Goal: Information Seeking & Learning: Learn about a topic

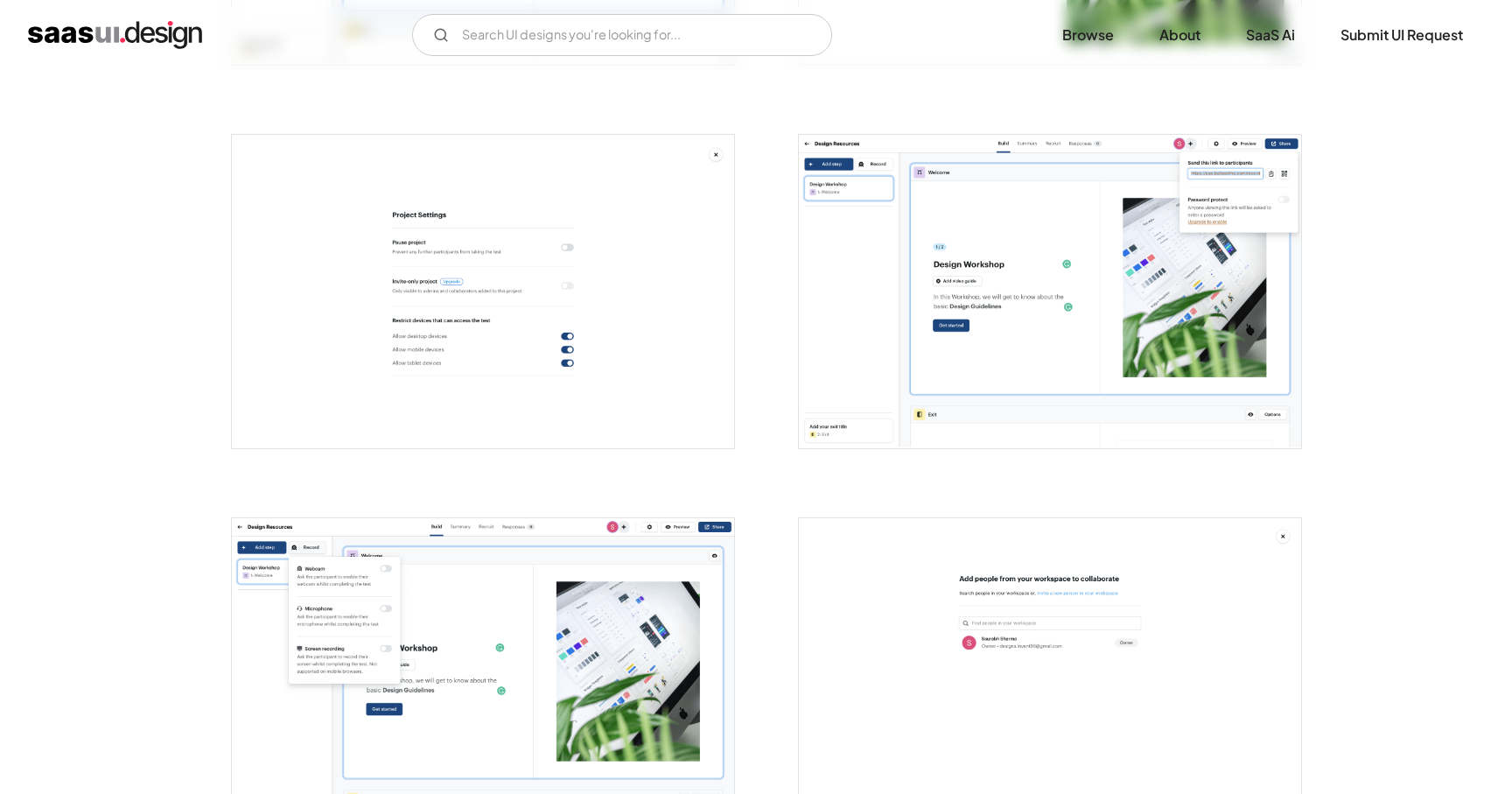
scroll to position [1479, 0]
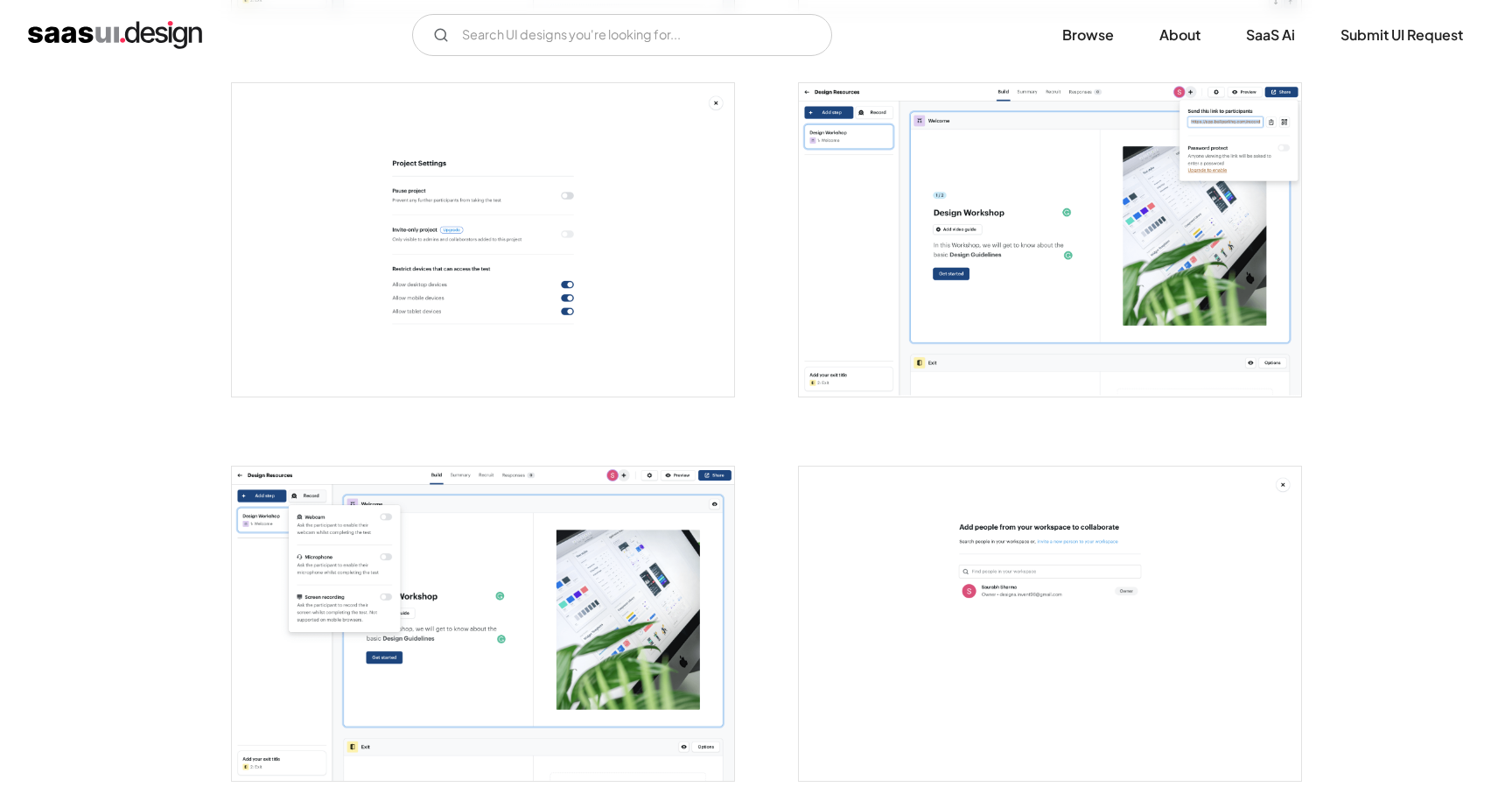
click at [513, 294] on img "open lightbox" at bounding box center [482, 240] width 502 height 314
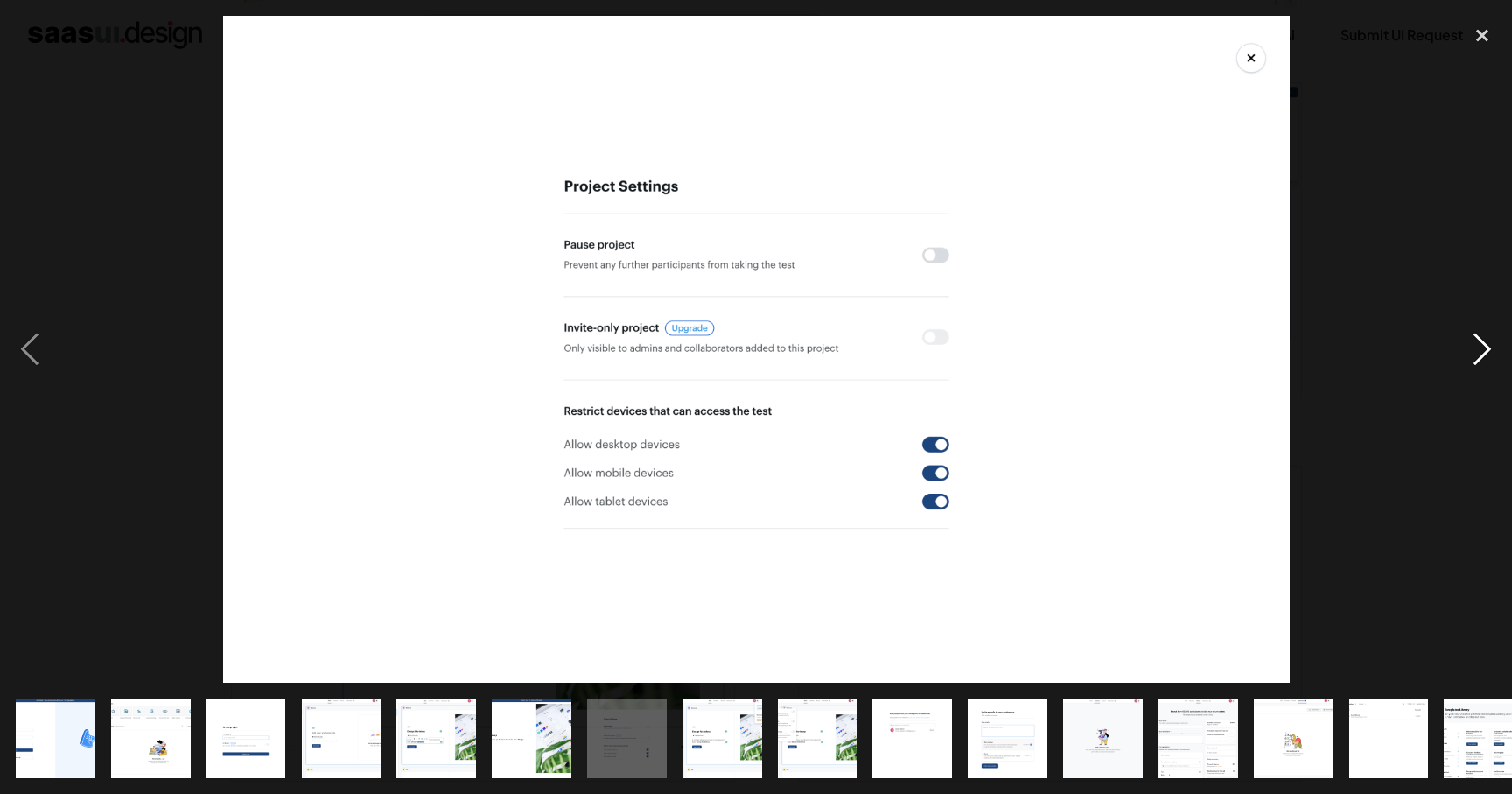
click at [1471, 364] on div "next image" at bounding box center [1482, 349] width 59 height 667
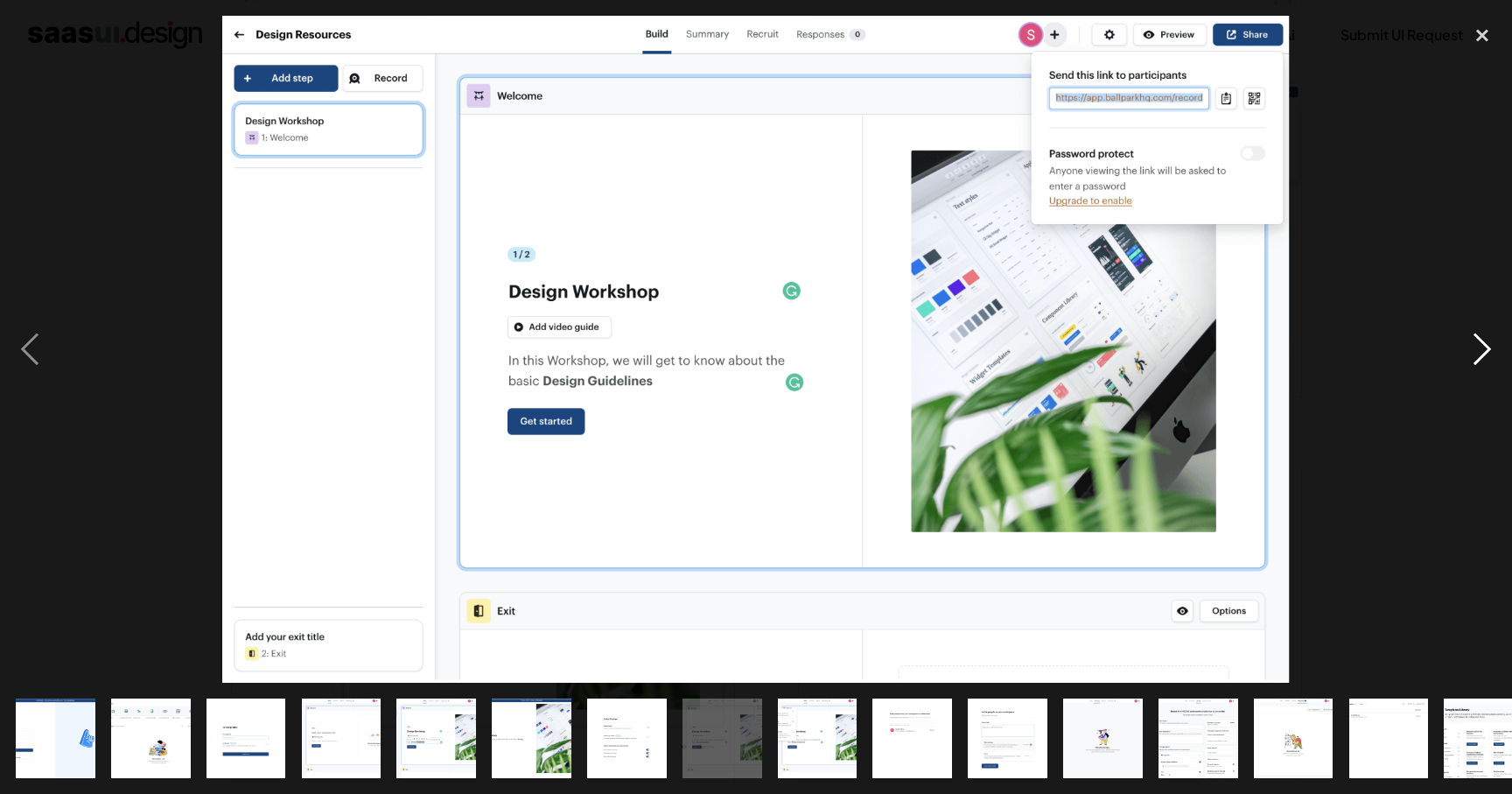
click at [1479, 352] on div "next image" at bounding box center [1482, 349] width 59 height 667
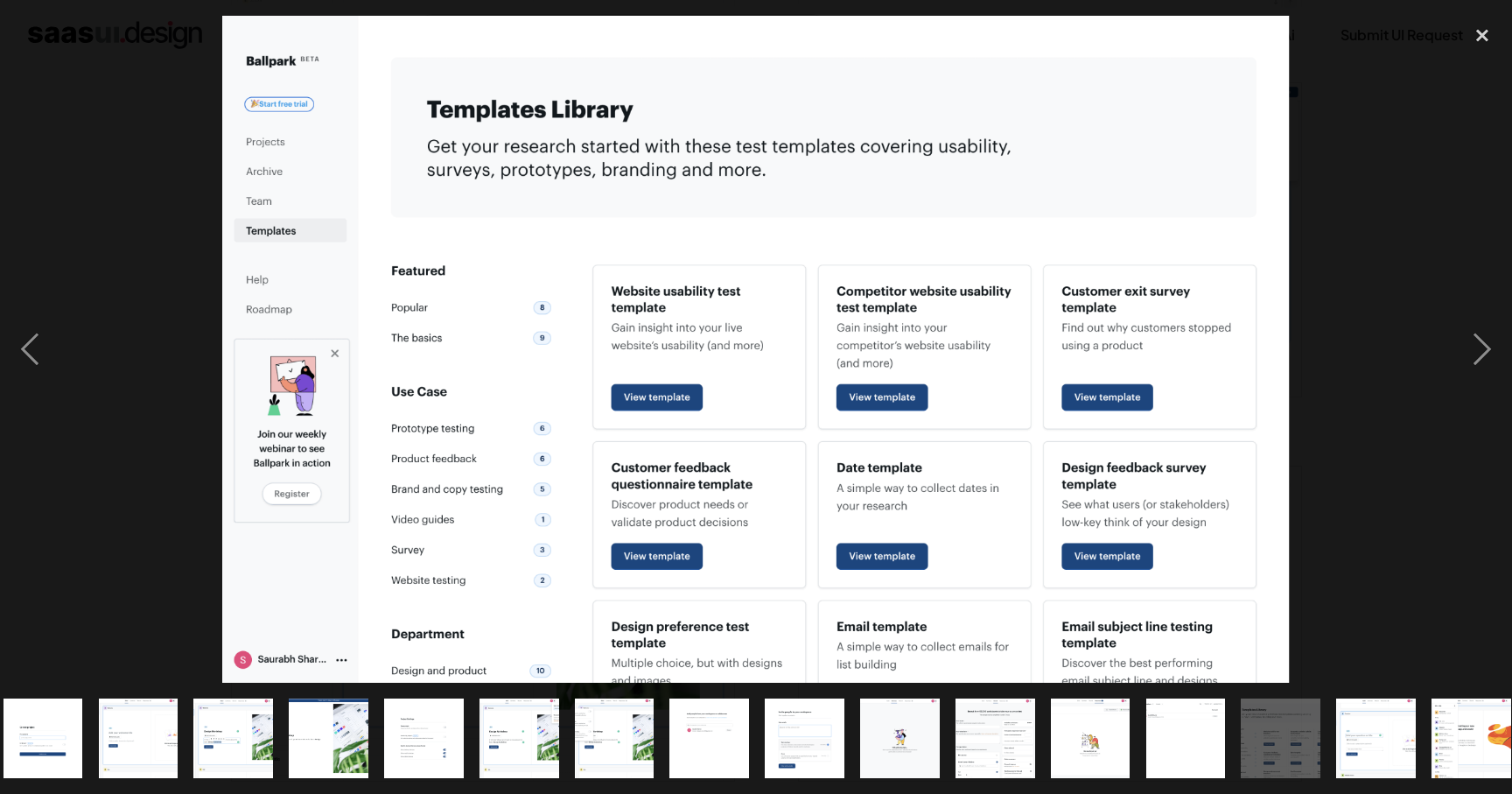
scroll to position [0, 217]
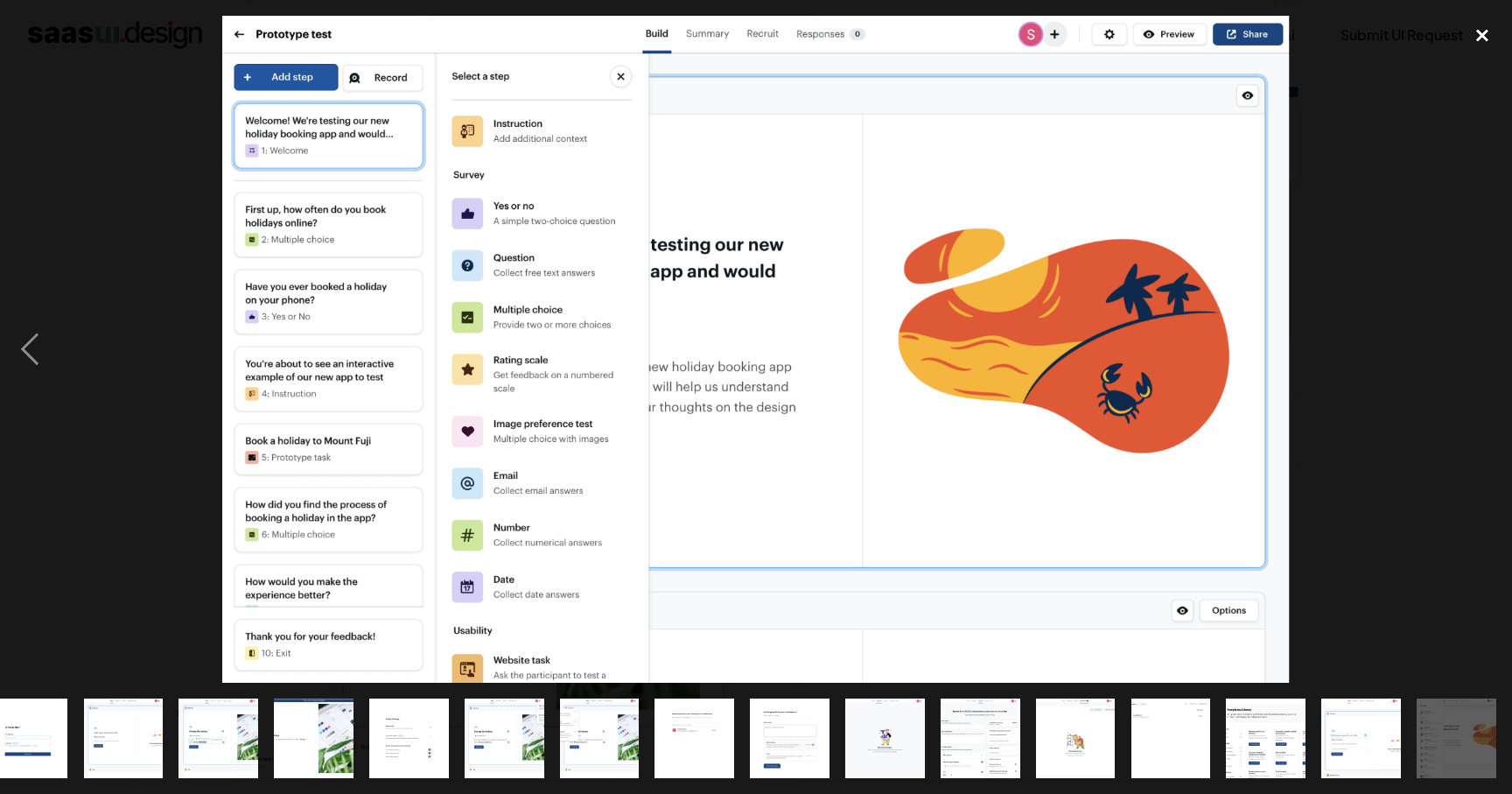
click at [1480, 37] on div "close lightbox" at bounding box center [1482, 34] width 59 height 38
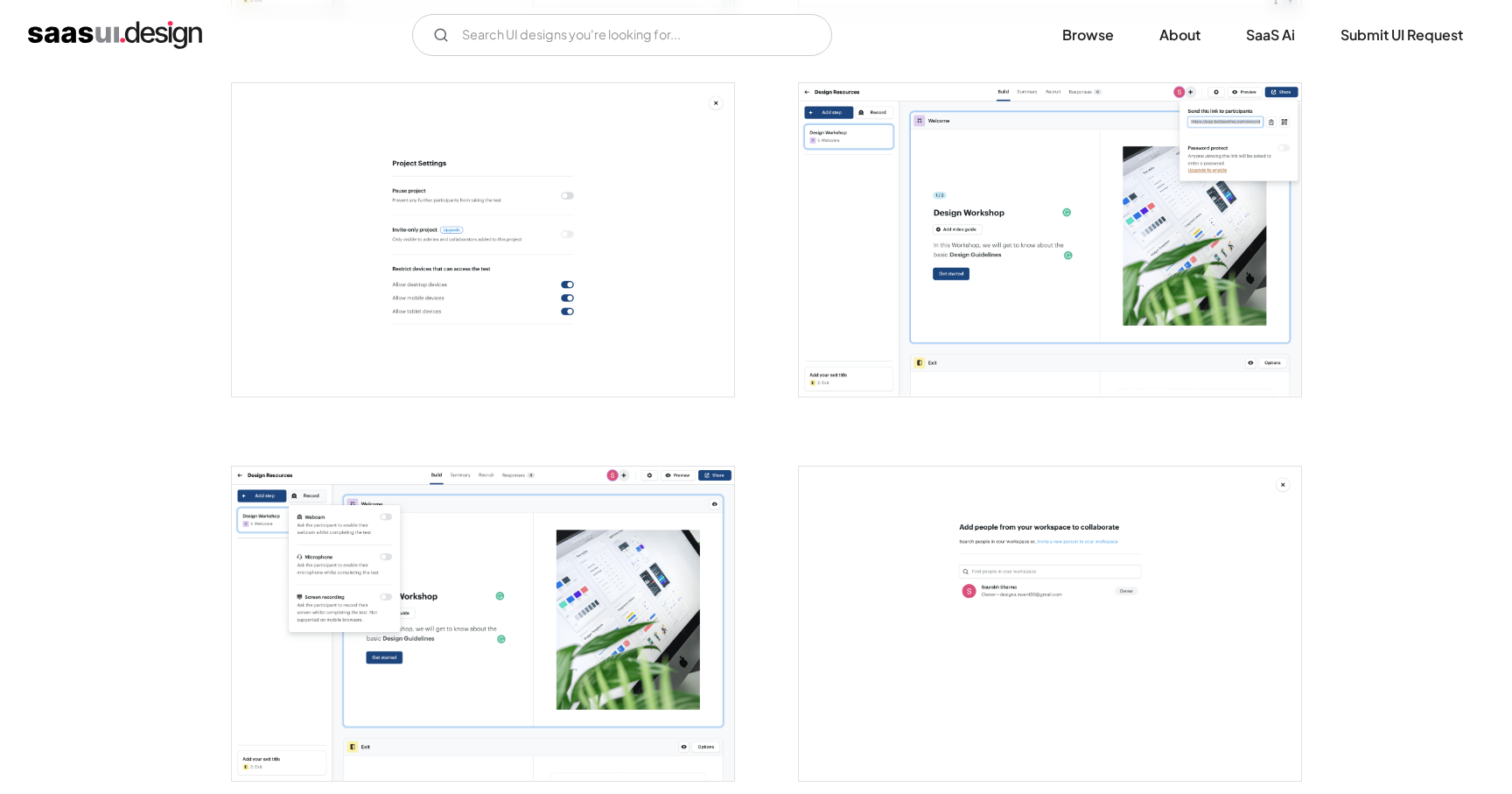
scroll to position [0, 0]
click at [1332, 322] on div "Back Ballpark Get feedback that hits a home run with Ballpark - simplifying pro…" at bounding box center [756, 483] width 1512 height 3787
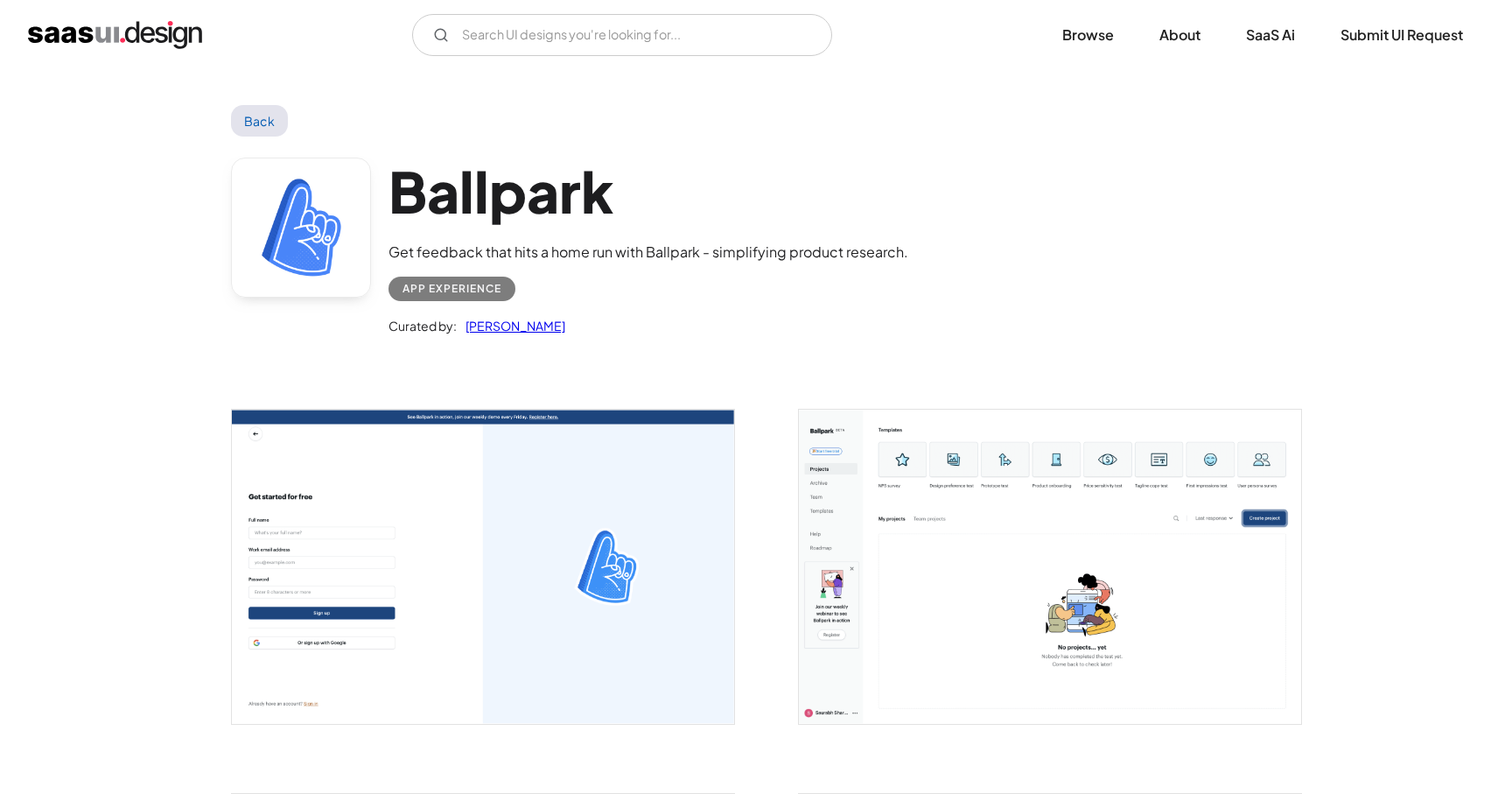
click at [275, 123] on link "Back" at bounding box center [259, 121] width 57 height 32
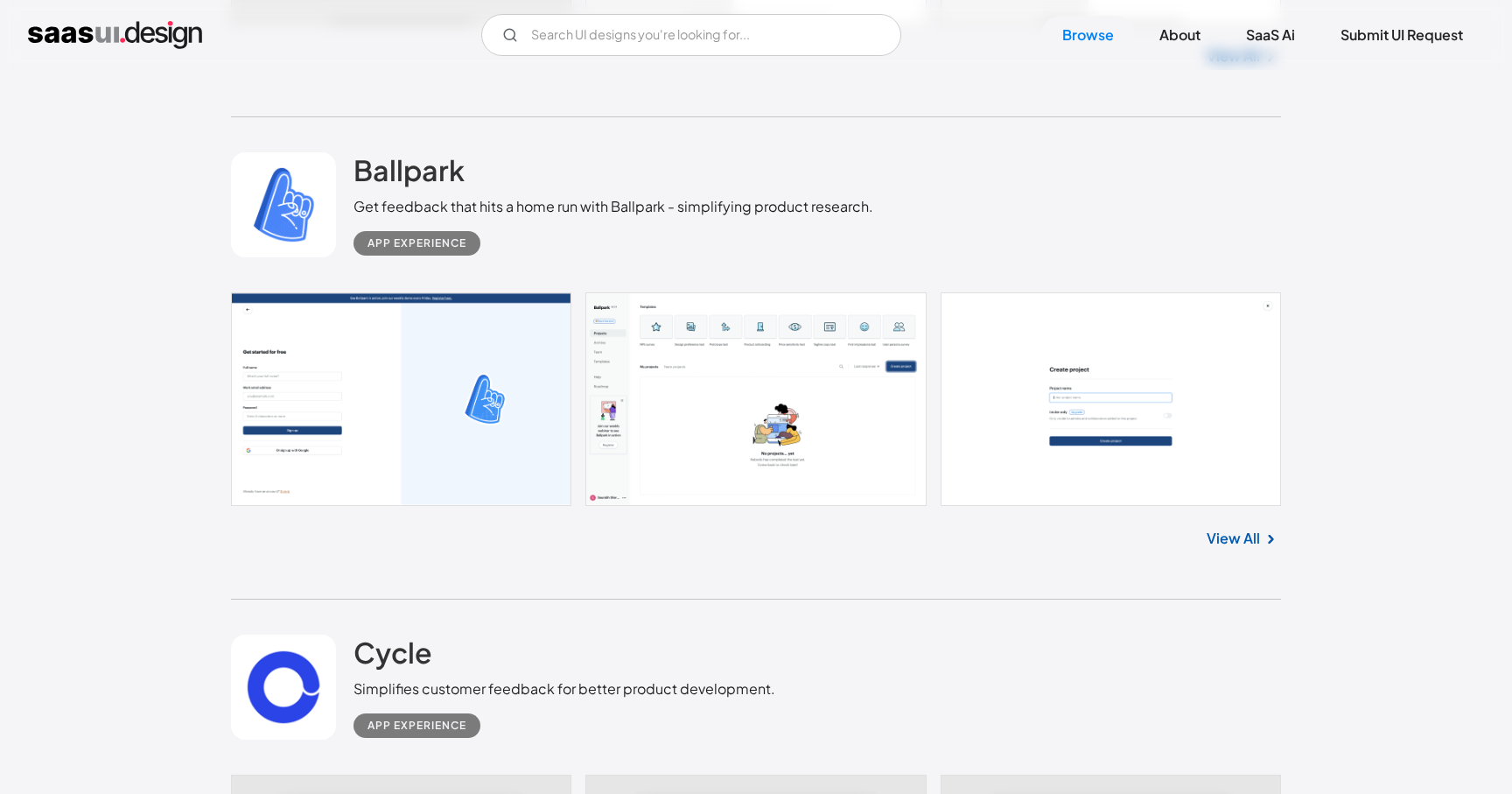
scroll to position [6279, 0]
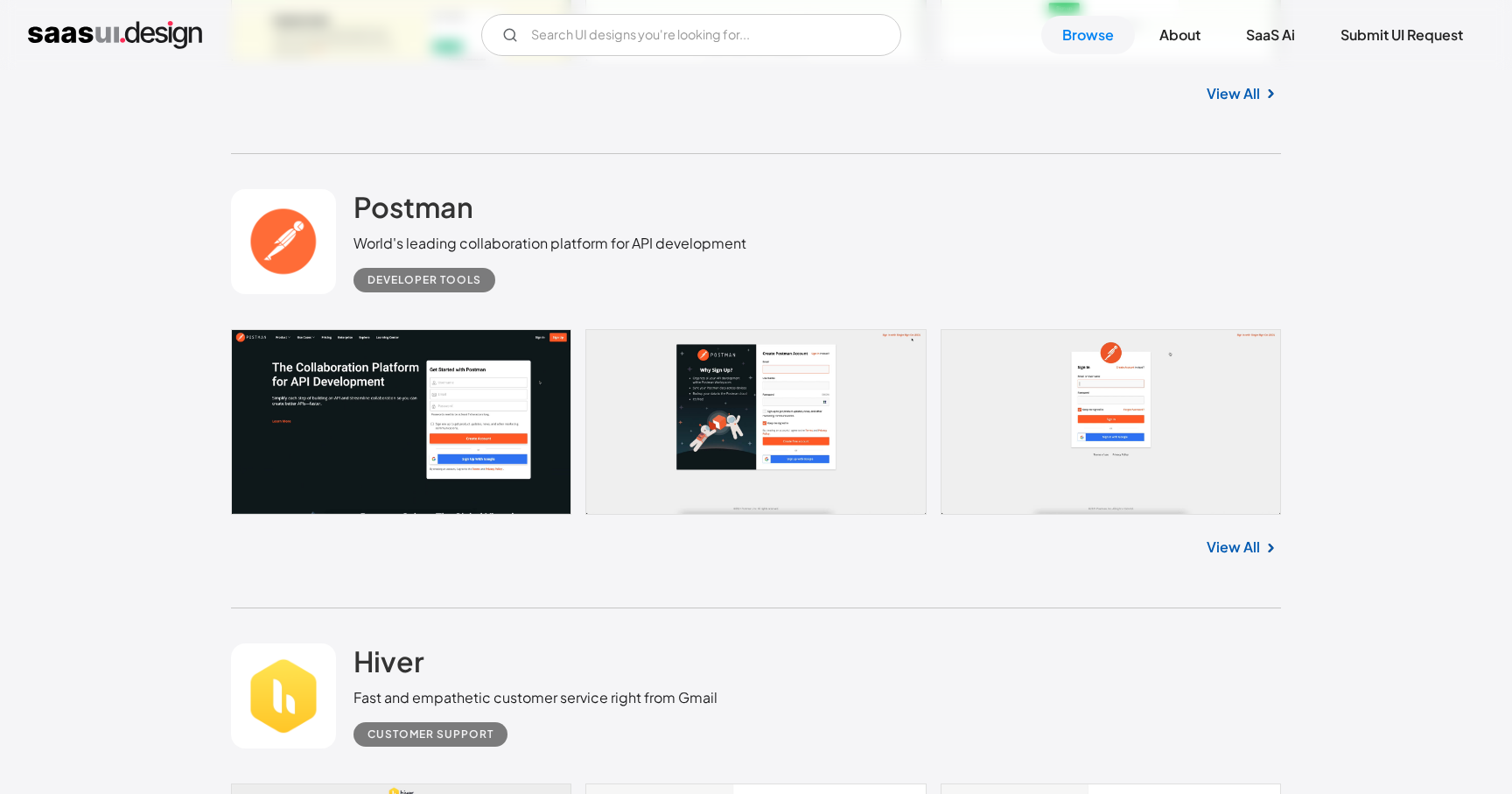
scroll to position [6872, 0]
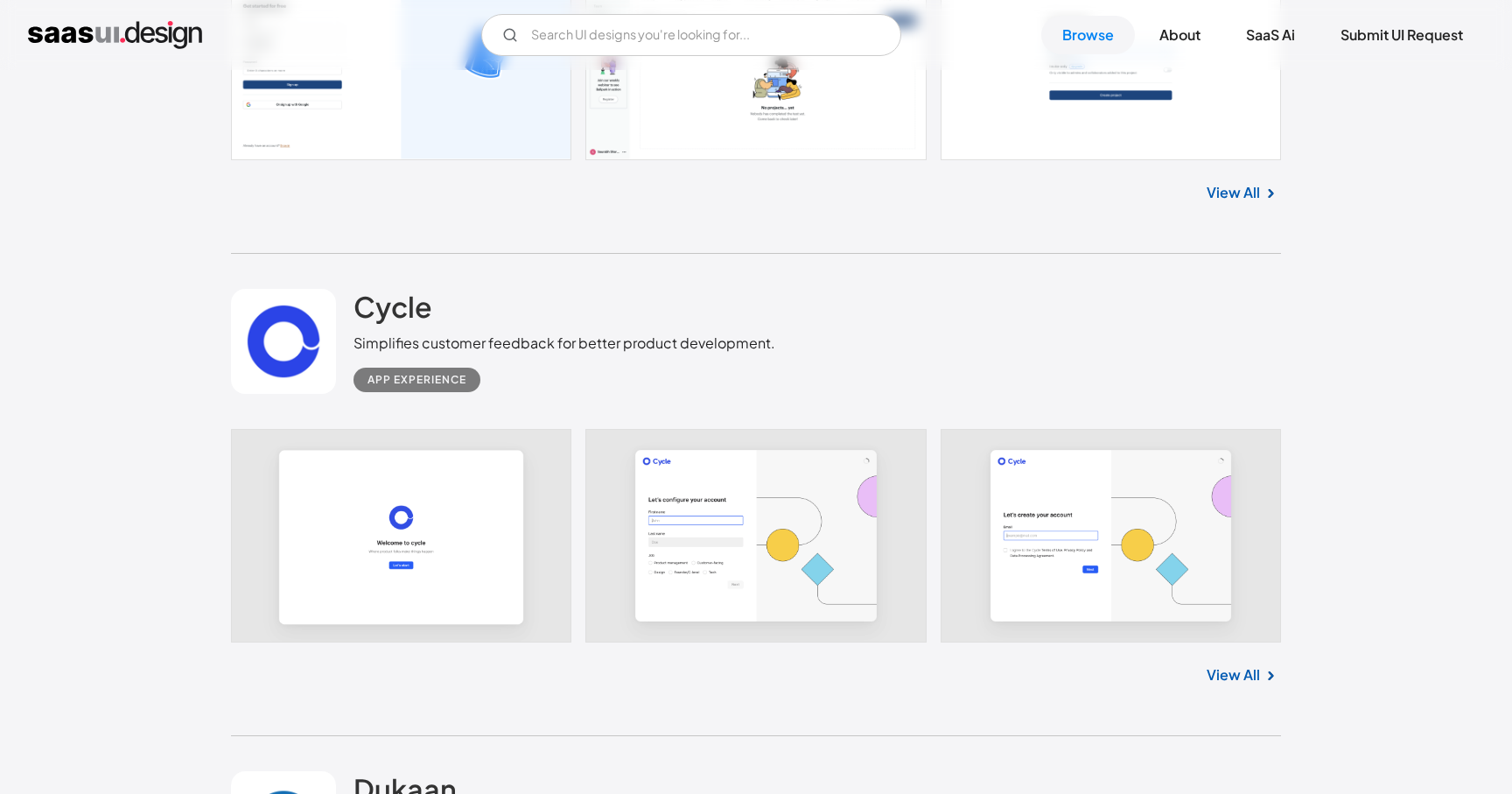
scroll to position [7950, 0]
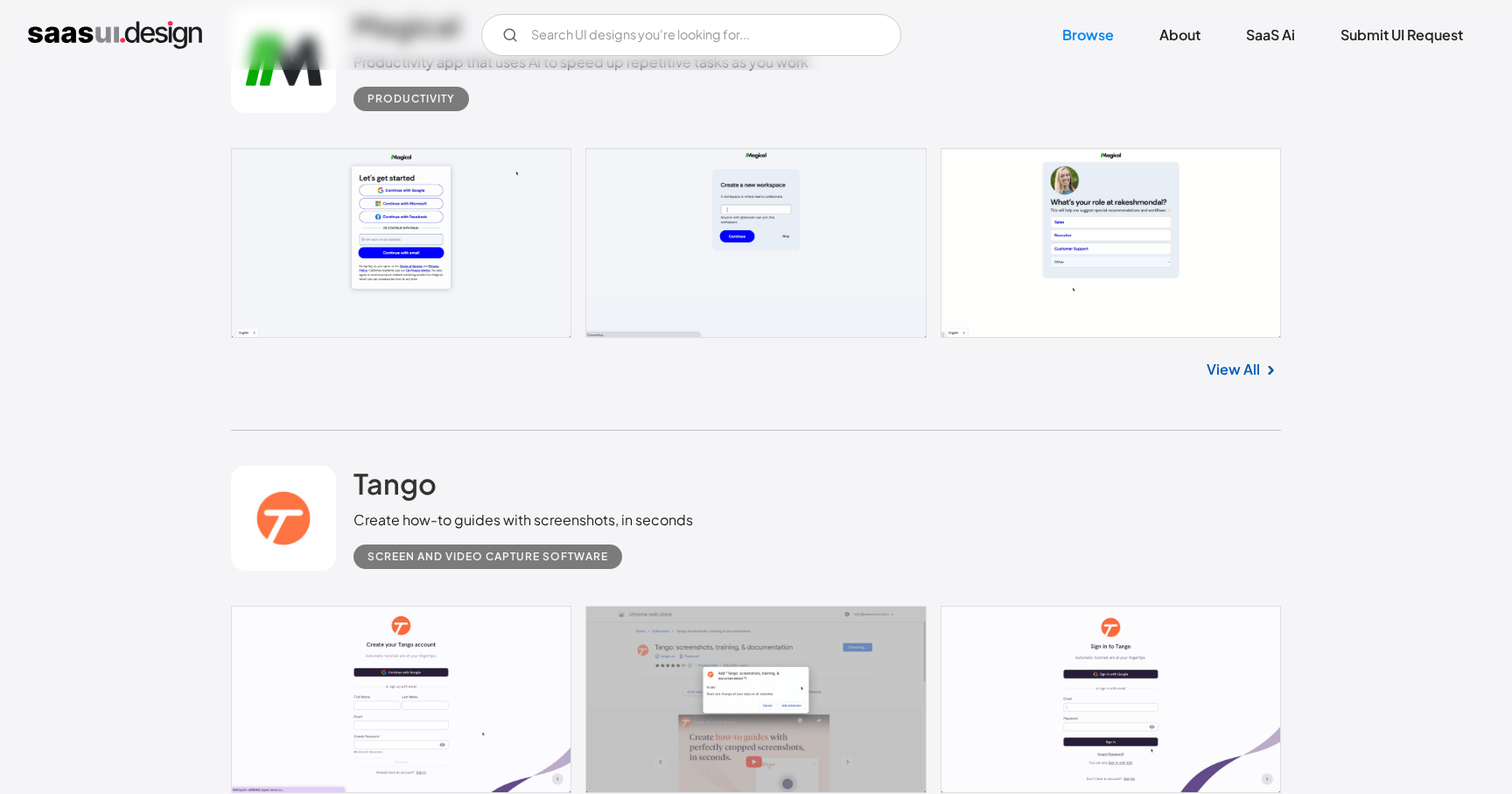
scroll to position [9199, 0]
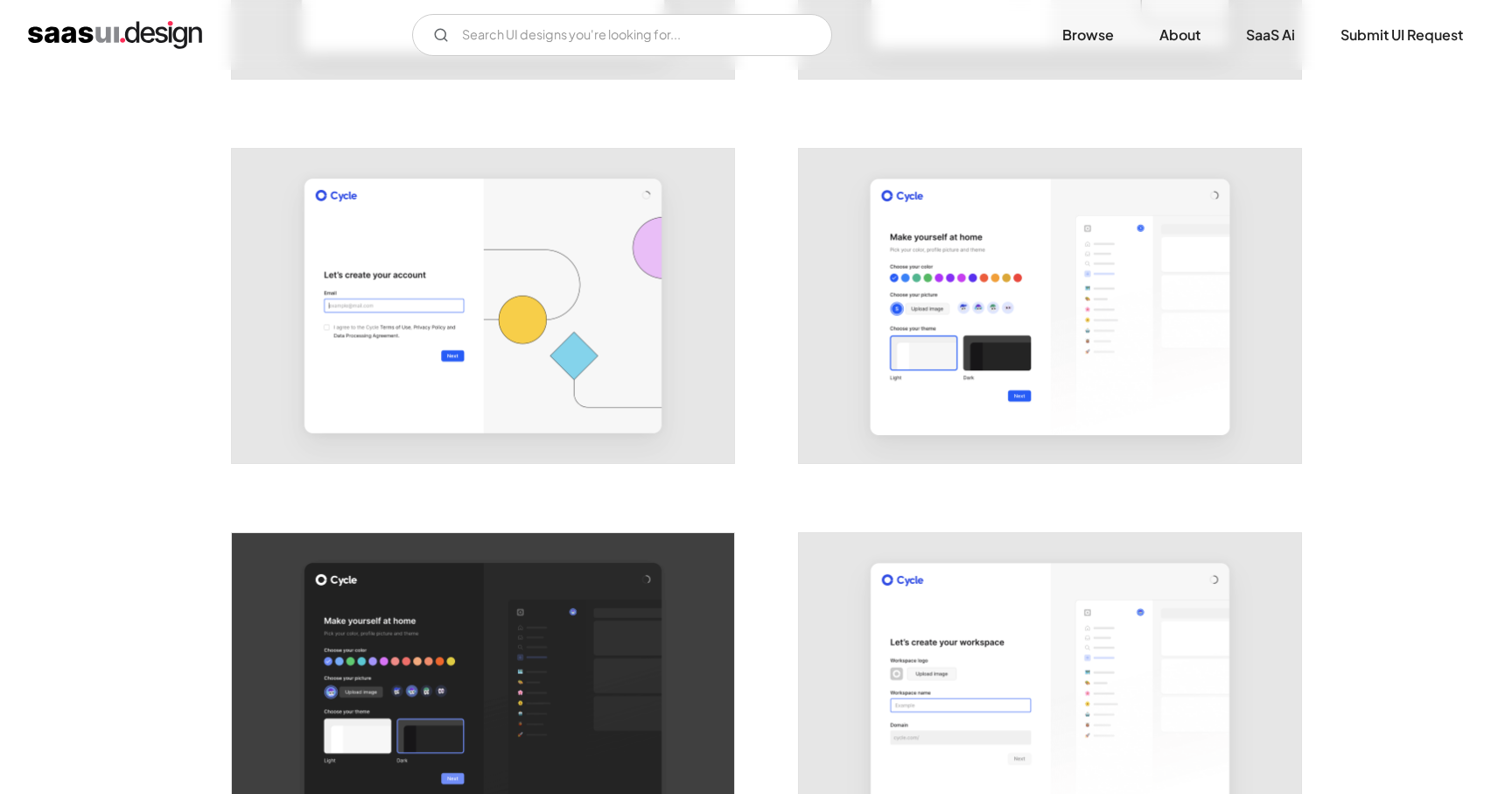
scroll to position [682, 0]
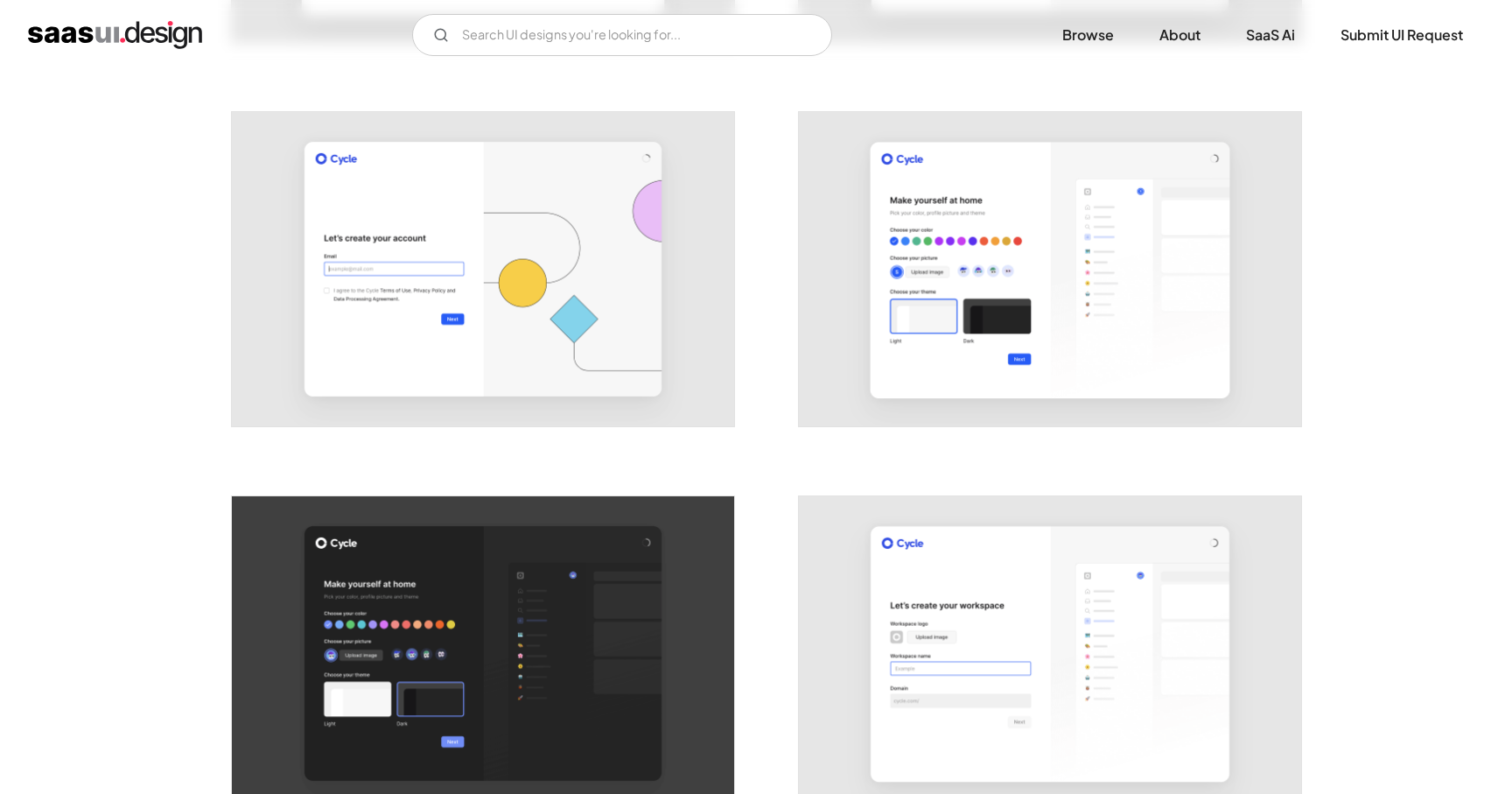
click at [994, 318] on img "open lightbox" at bounding box center [1050, 270] width 502 height 314
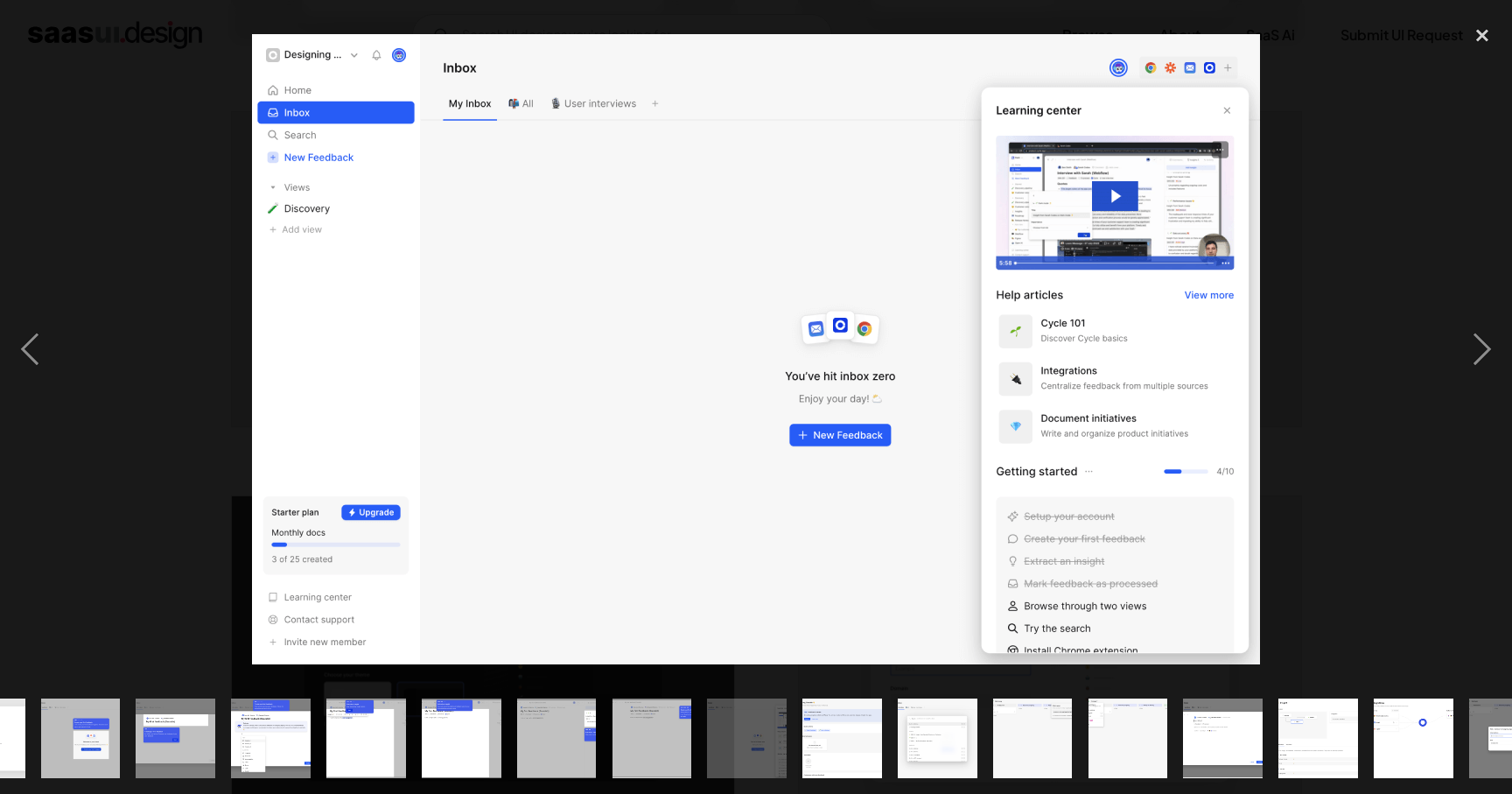
scroll to position [0, 789]
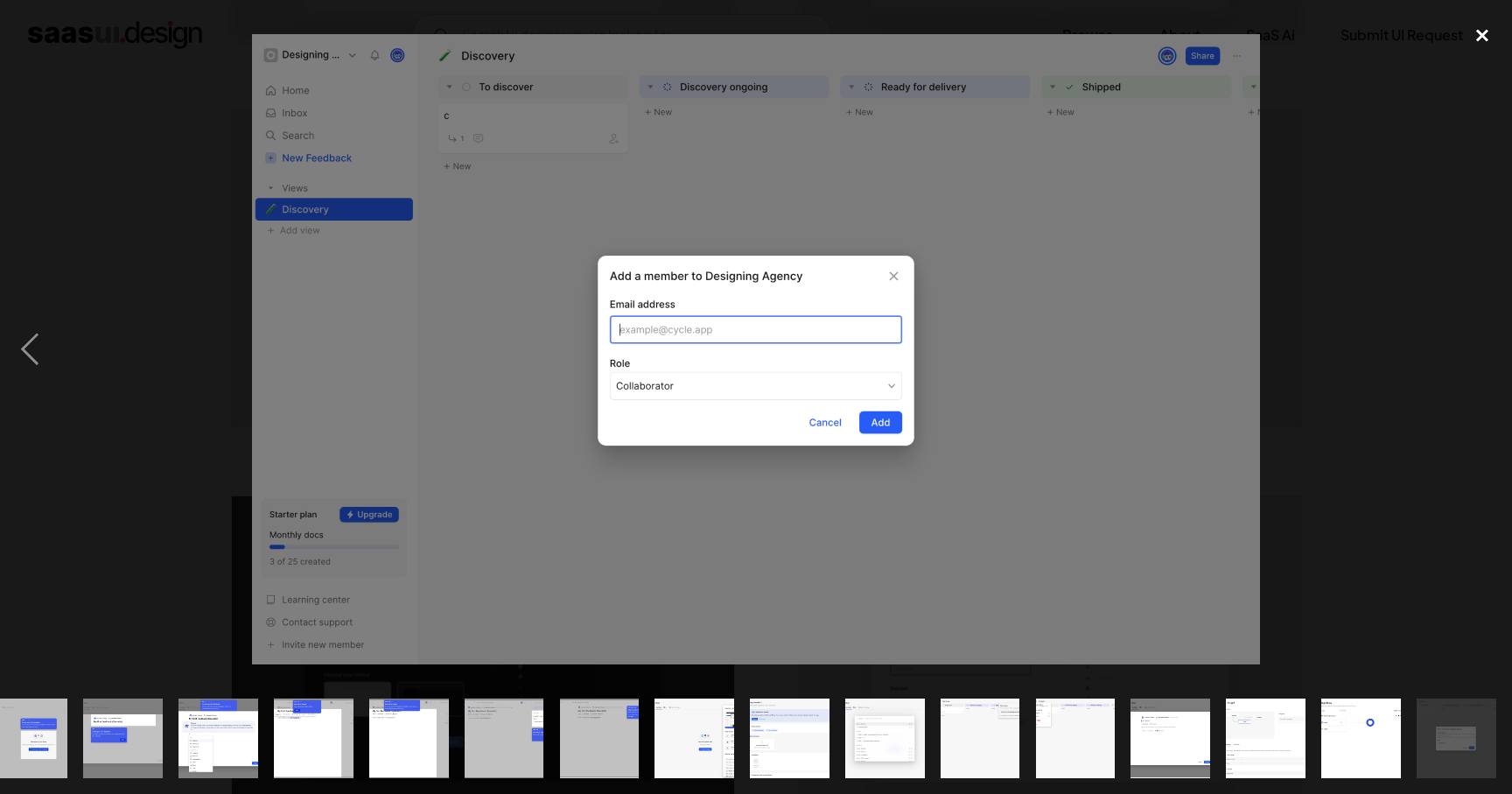
click at [1481, 49] on div "close lightbox" at bounding box center [1482, 34] width 59 height 38
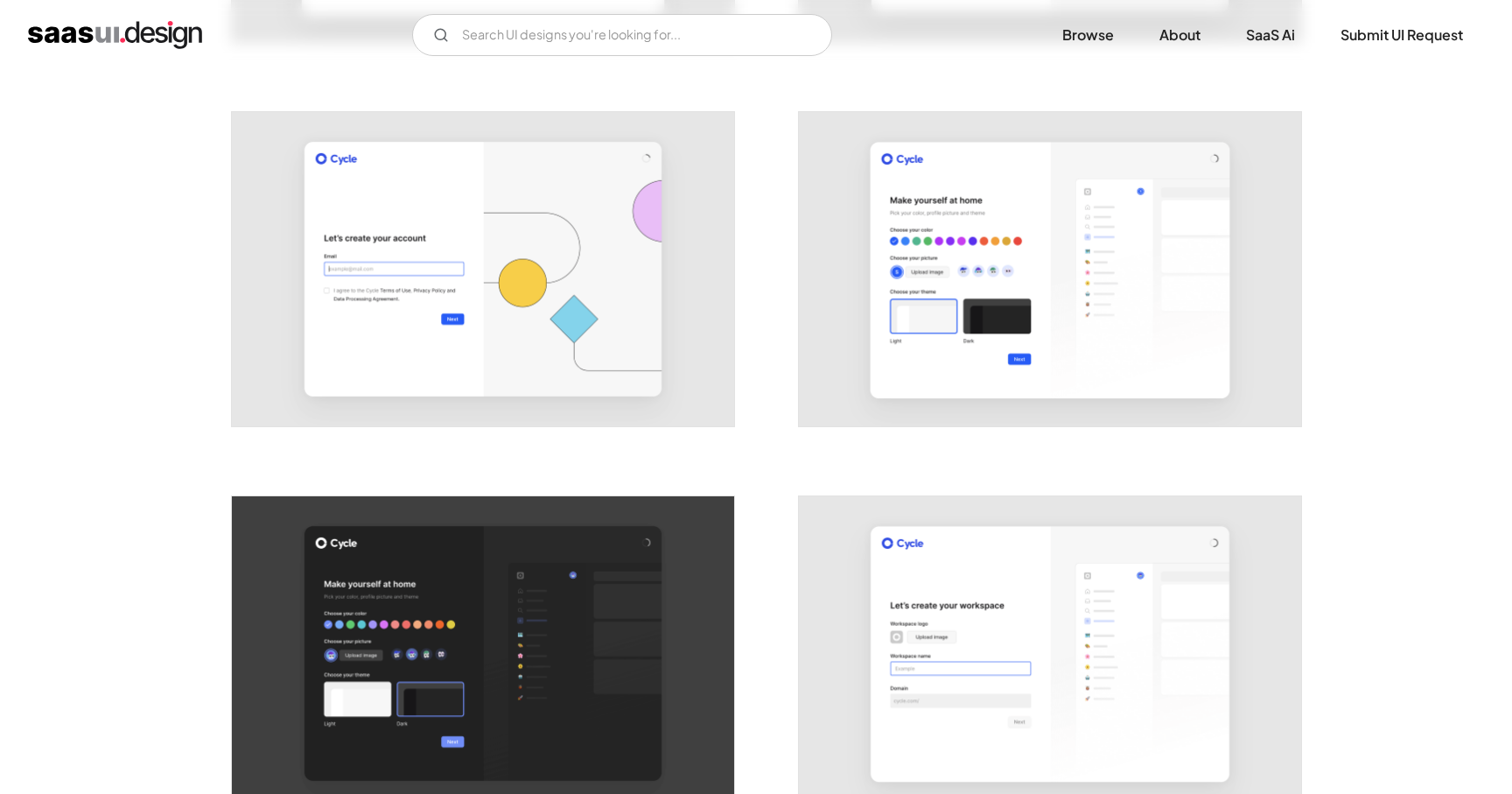
scroll to position [0, 0]
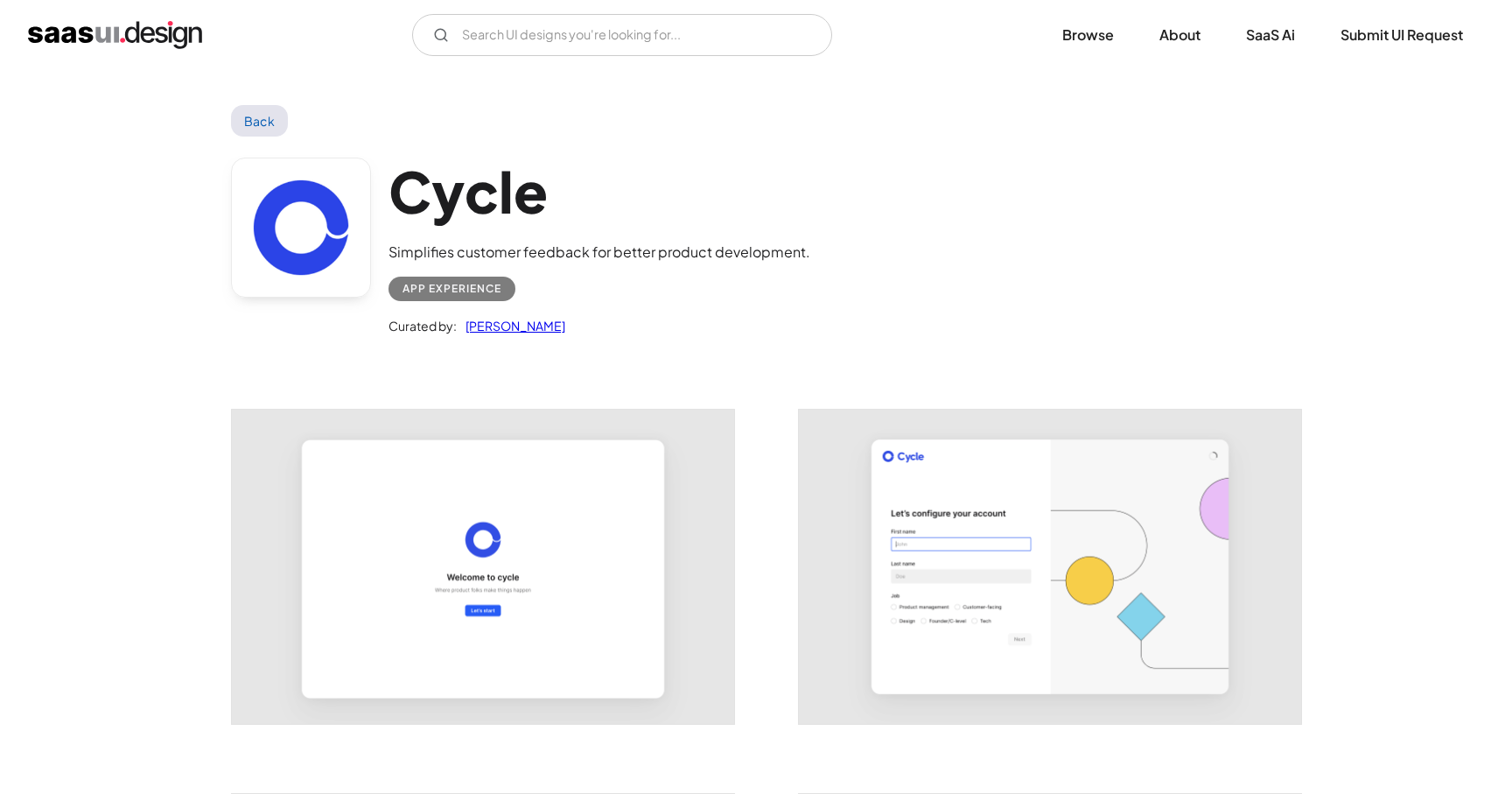
click at [262, 126] on link "Back" at bounding box center [259, 121] width 57 height 32
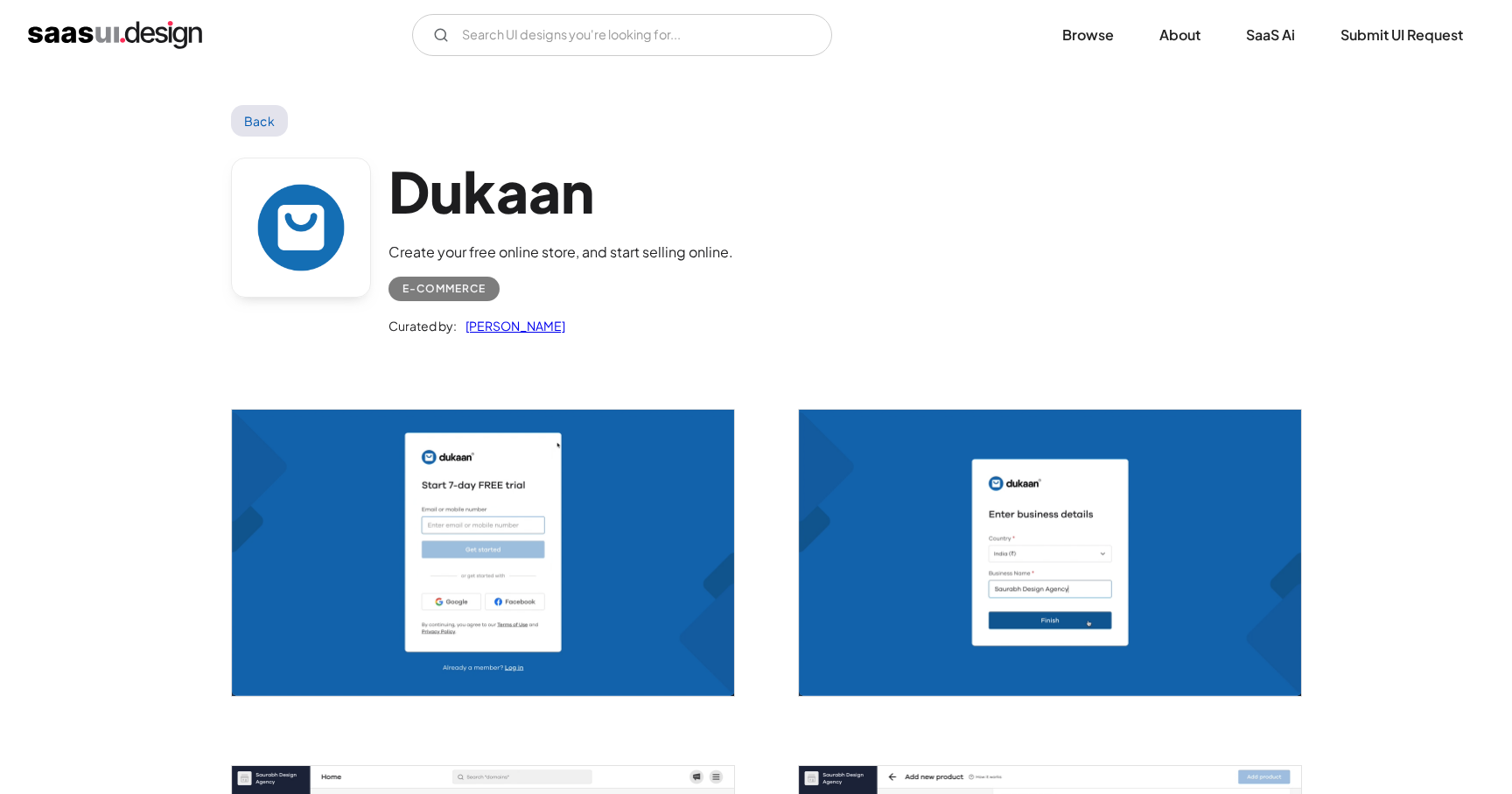
click at [516, 518] on img "open lightbox" at bounding box center [482, 553] width 502 height 286
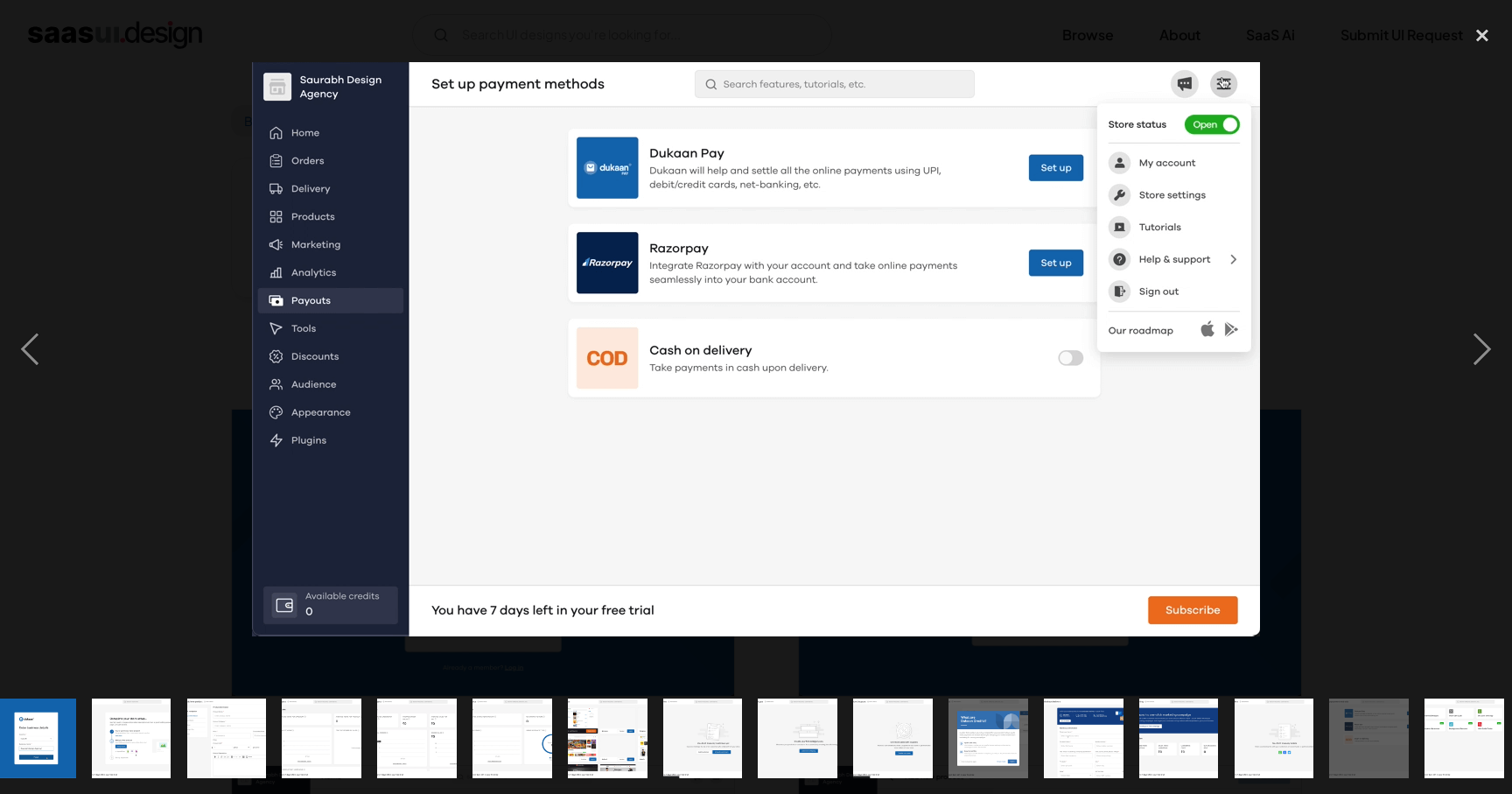
scroll to position [0, 123]
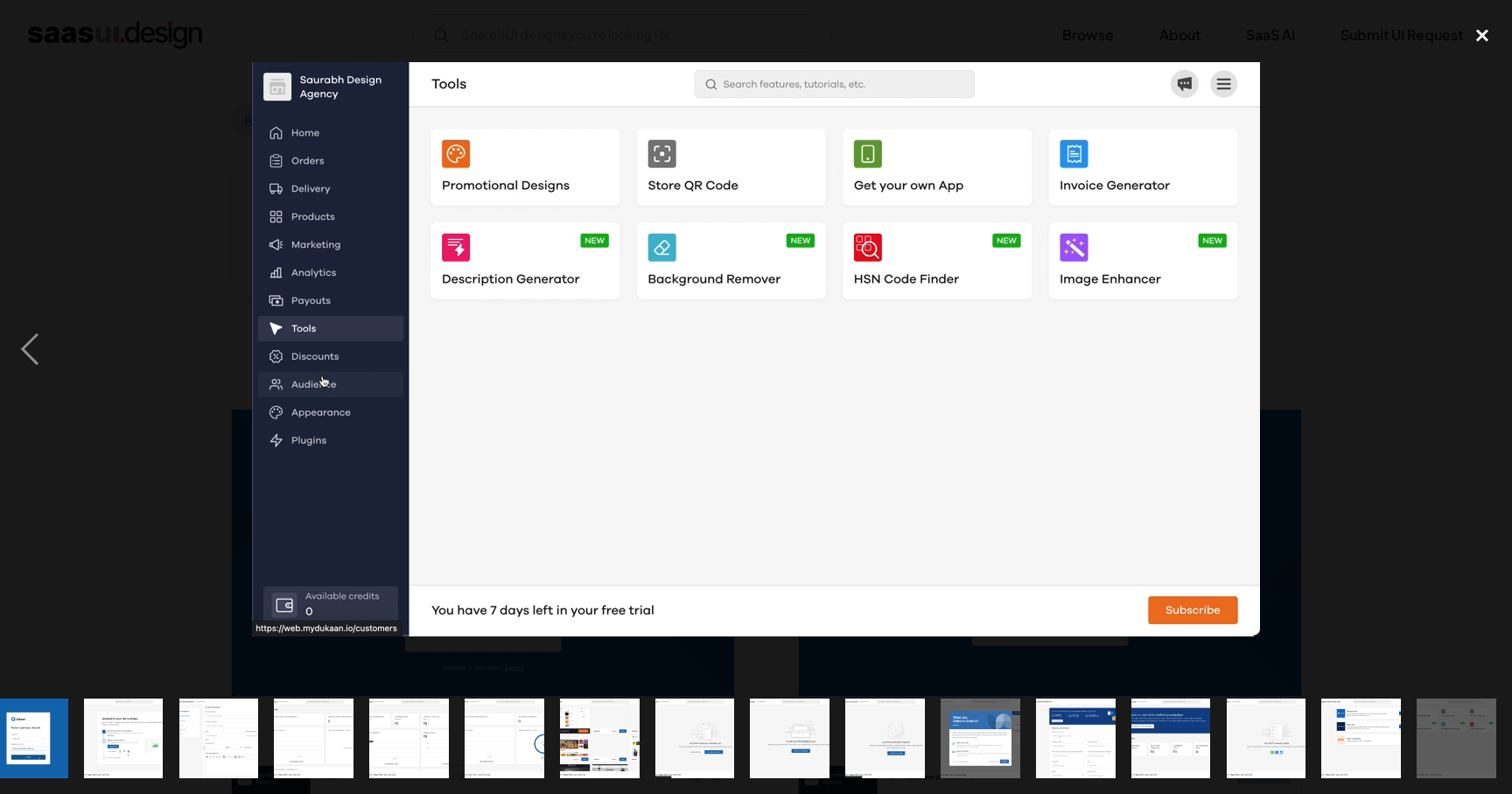
click at [1487, 36] on div "close lightbox" at bounding box center [1482, 34] width 59 height 38
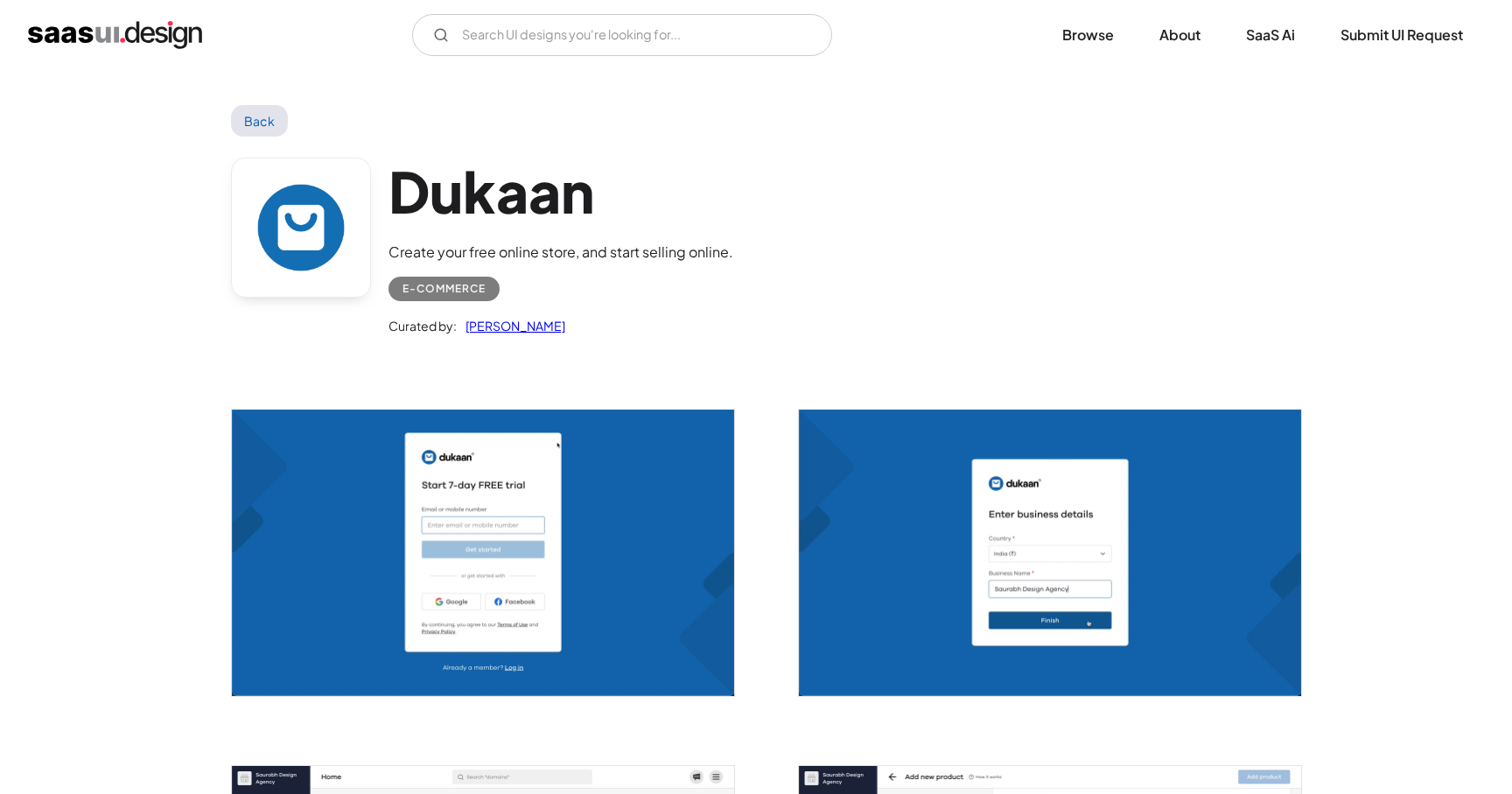
scroll to position [0, 0]
click at [257, 122] on link "Back" at bounding box center [259, 121] width 57 height 32
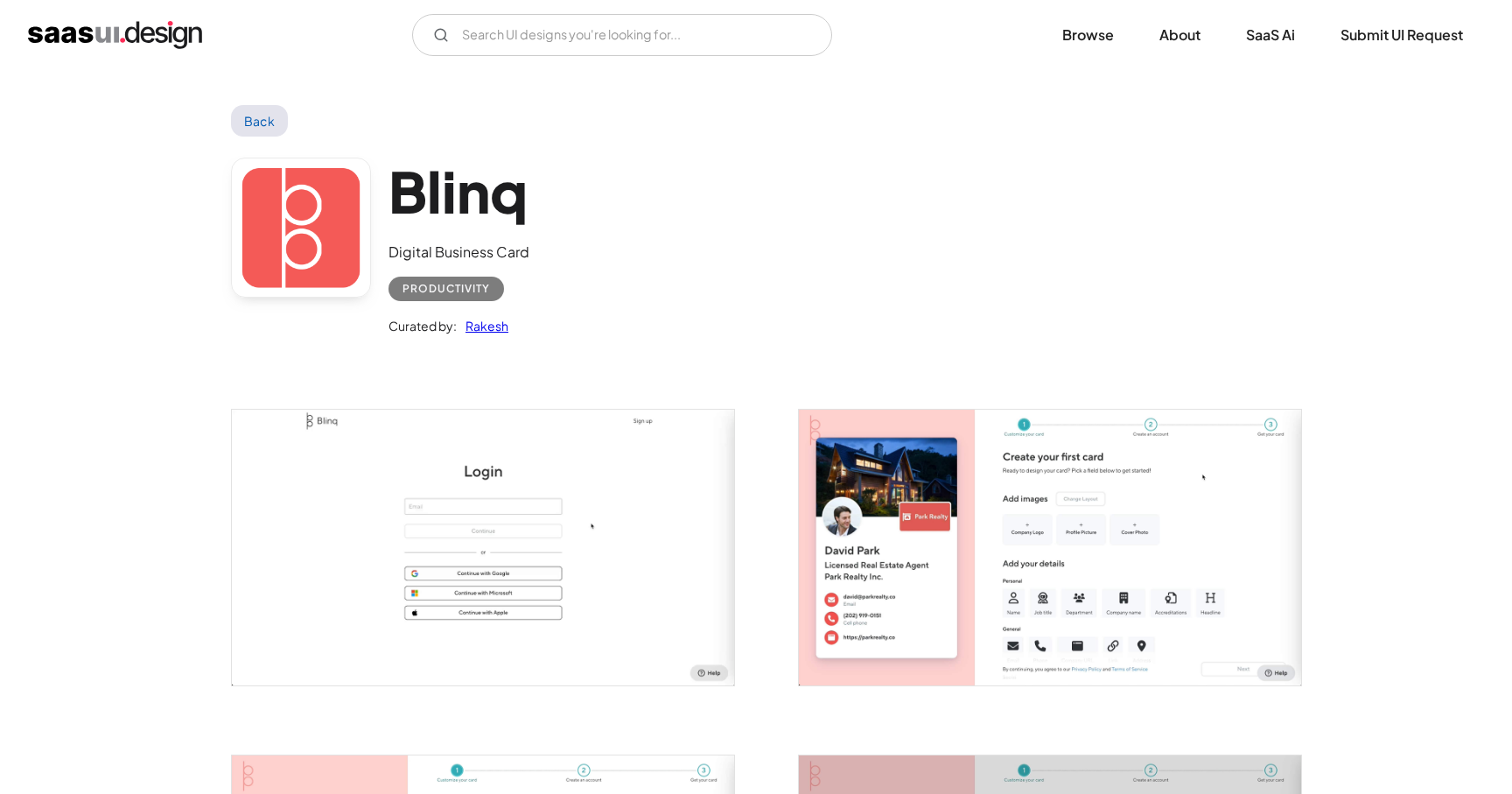
click at [1052, 571] on img "open lightbox" at bounding box center [1050, 548] width 502 height 276
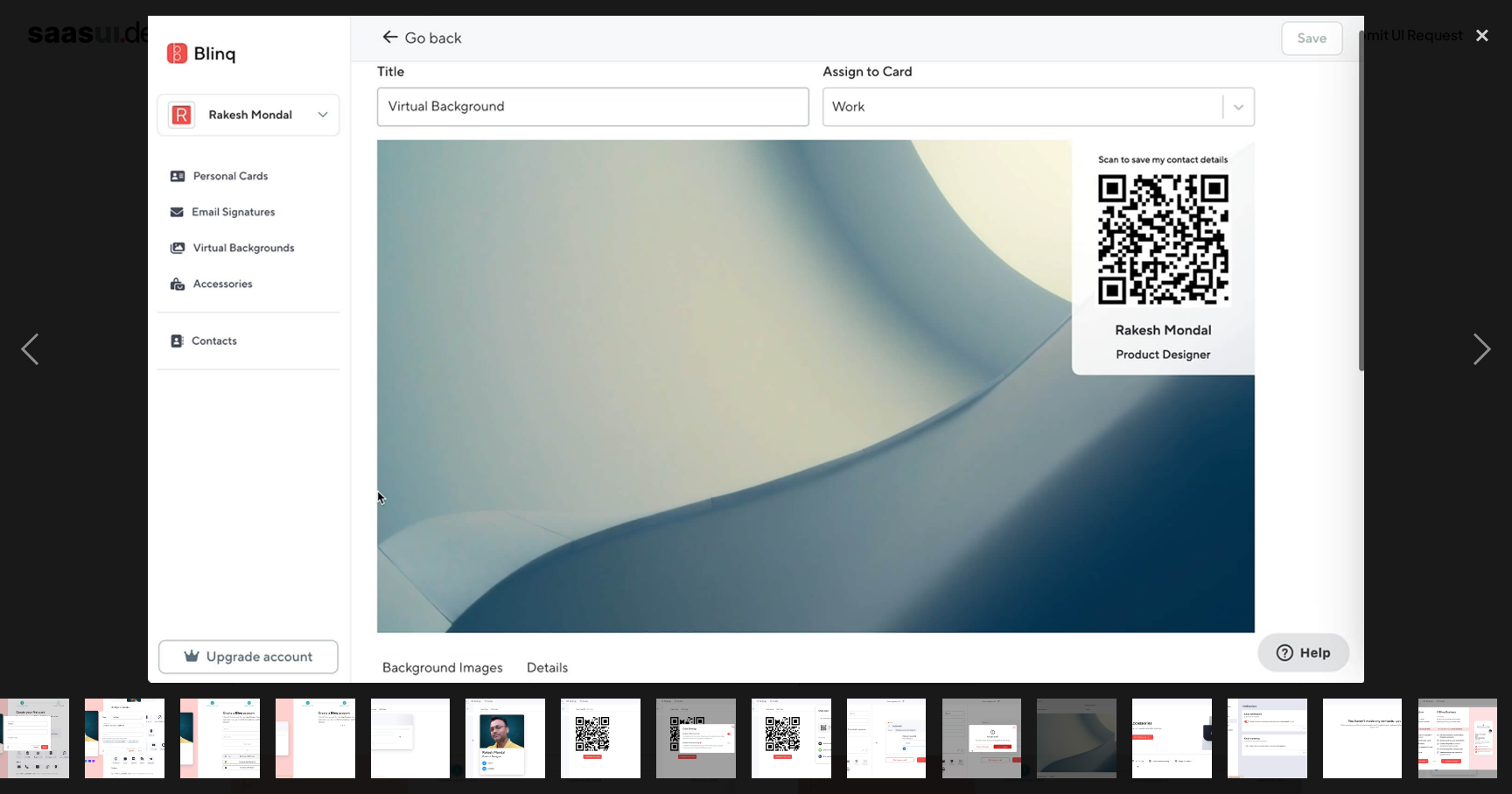
scroll to position [0, 408]
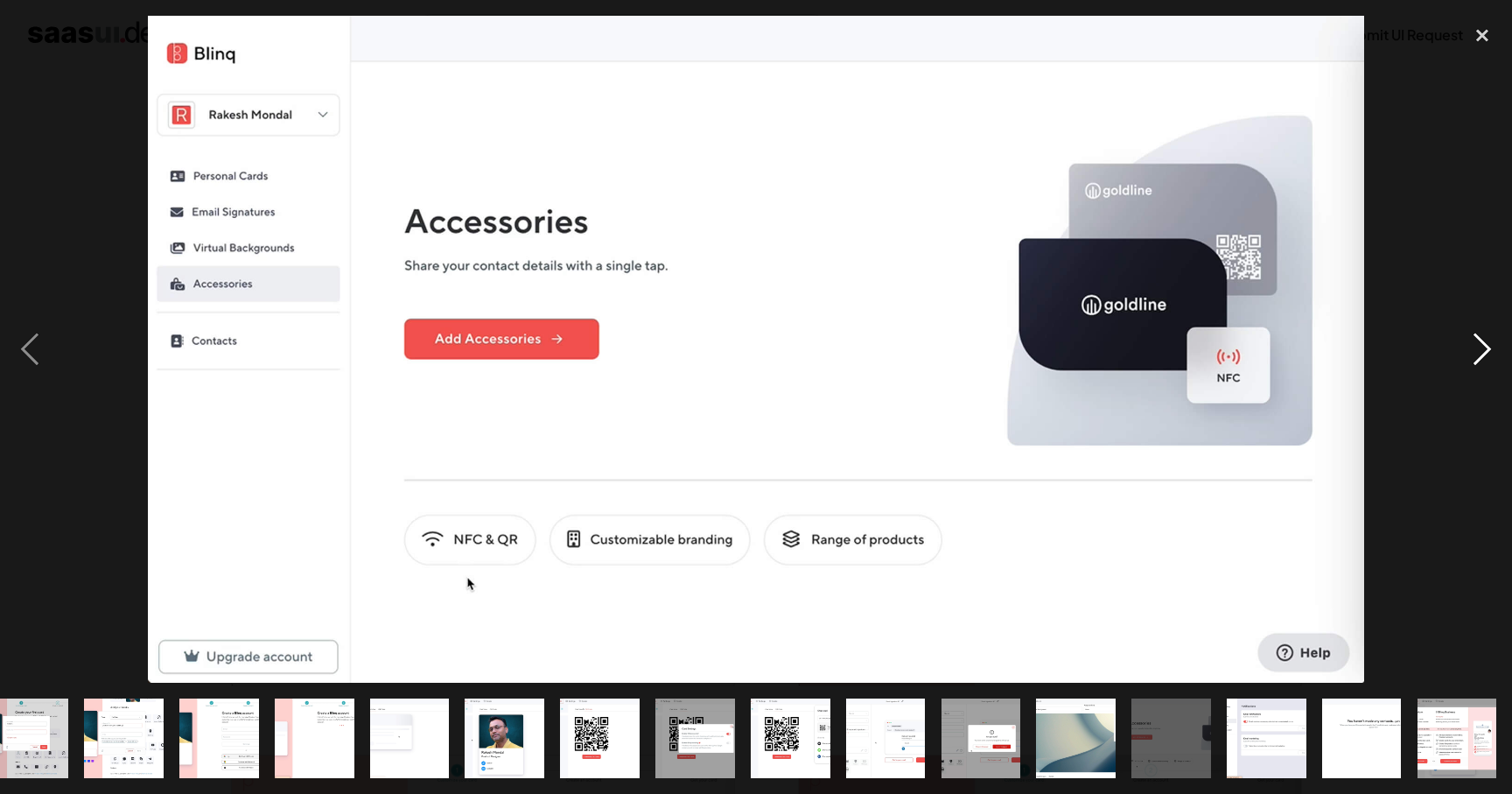
click at [1480, 344] on div "next image" at bounding box center [1482, 349] width 59 height 667
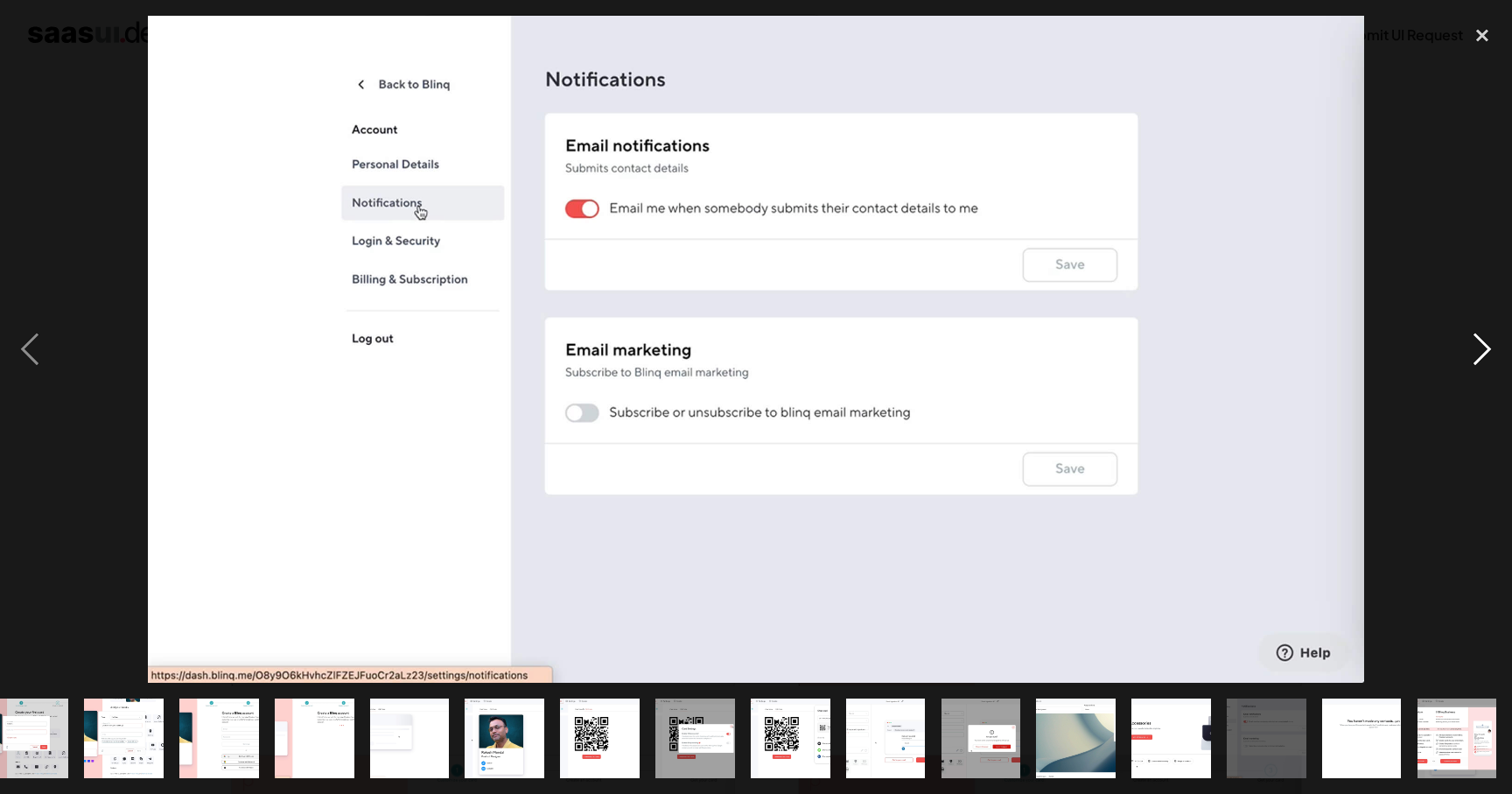
click at [1477, 346] on div "next image" at bounding box center [1482, 349] width 59 height 667
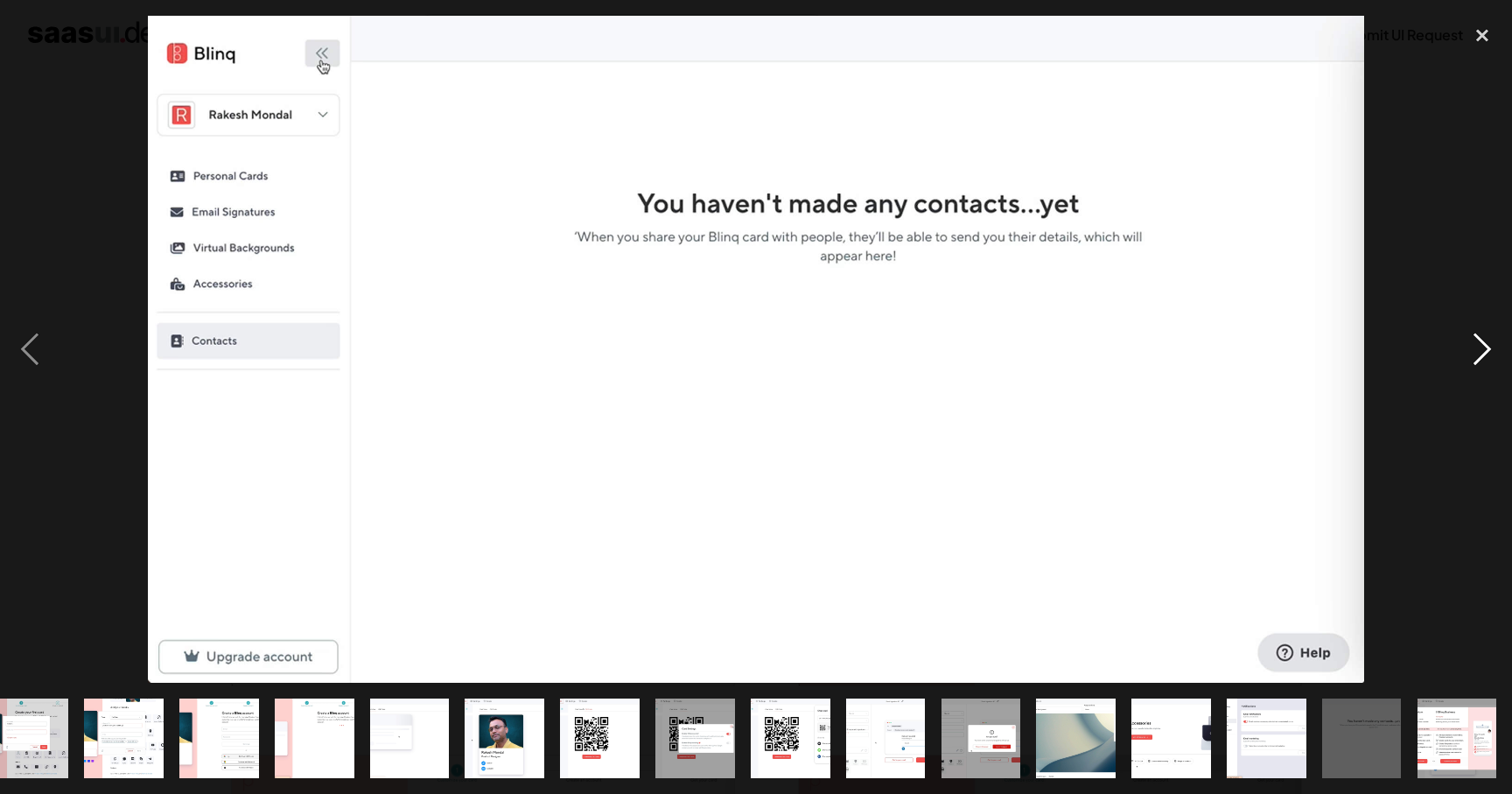
click at [1477, 346] on div "next image" at bounding box center [1482, 349] width 59 height 667
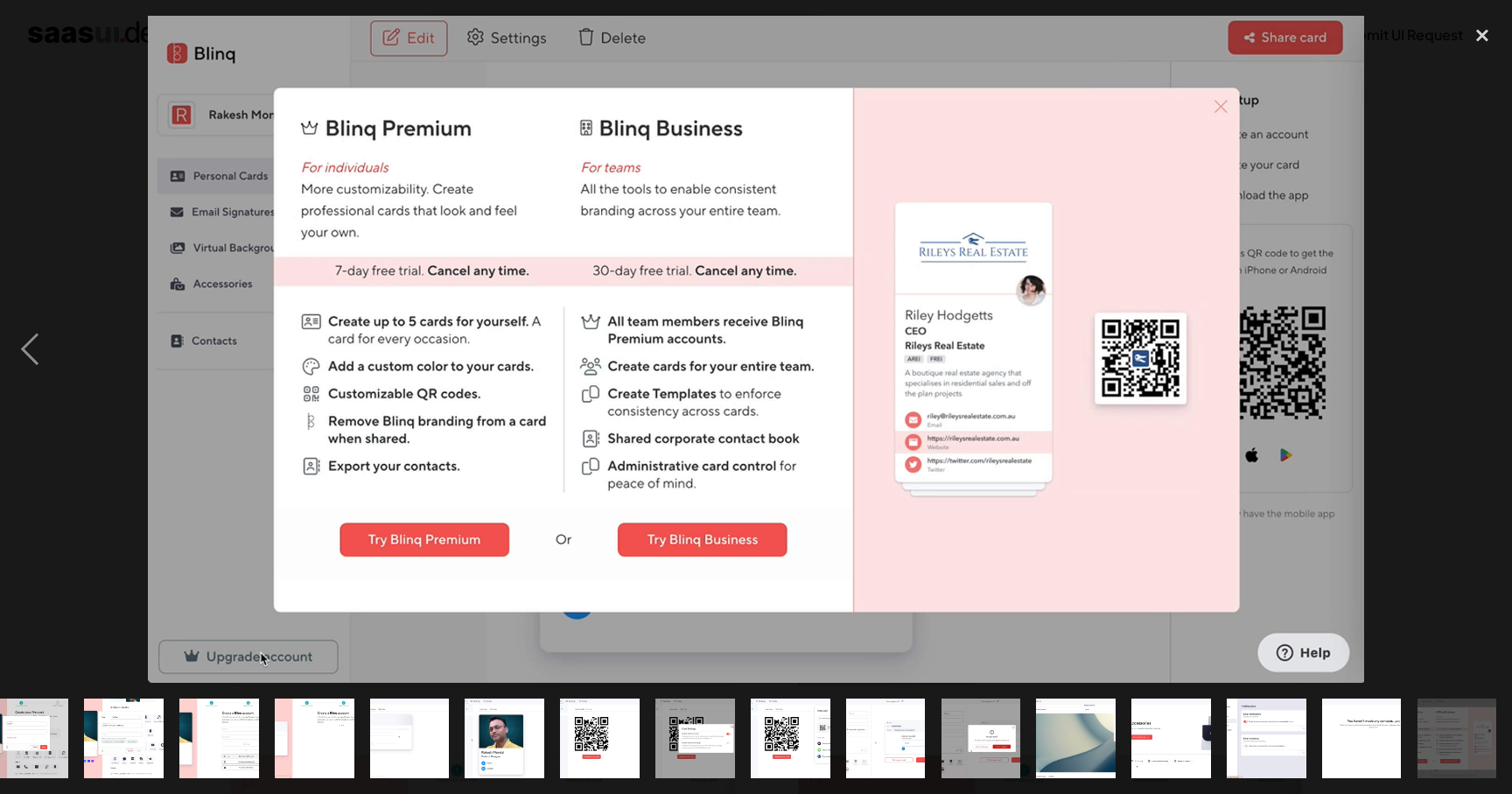
click at [1472, 351] on div "next image" at bounding box center [1482, 349] width 59 height 667
click at [32, 351] on div "previous image" at bounding box center [30, 349] width 59 height 667
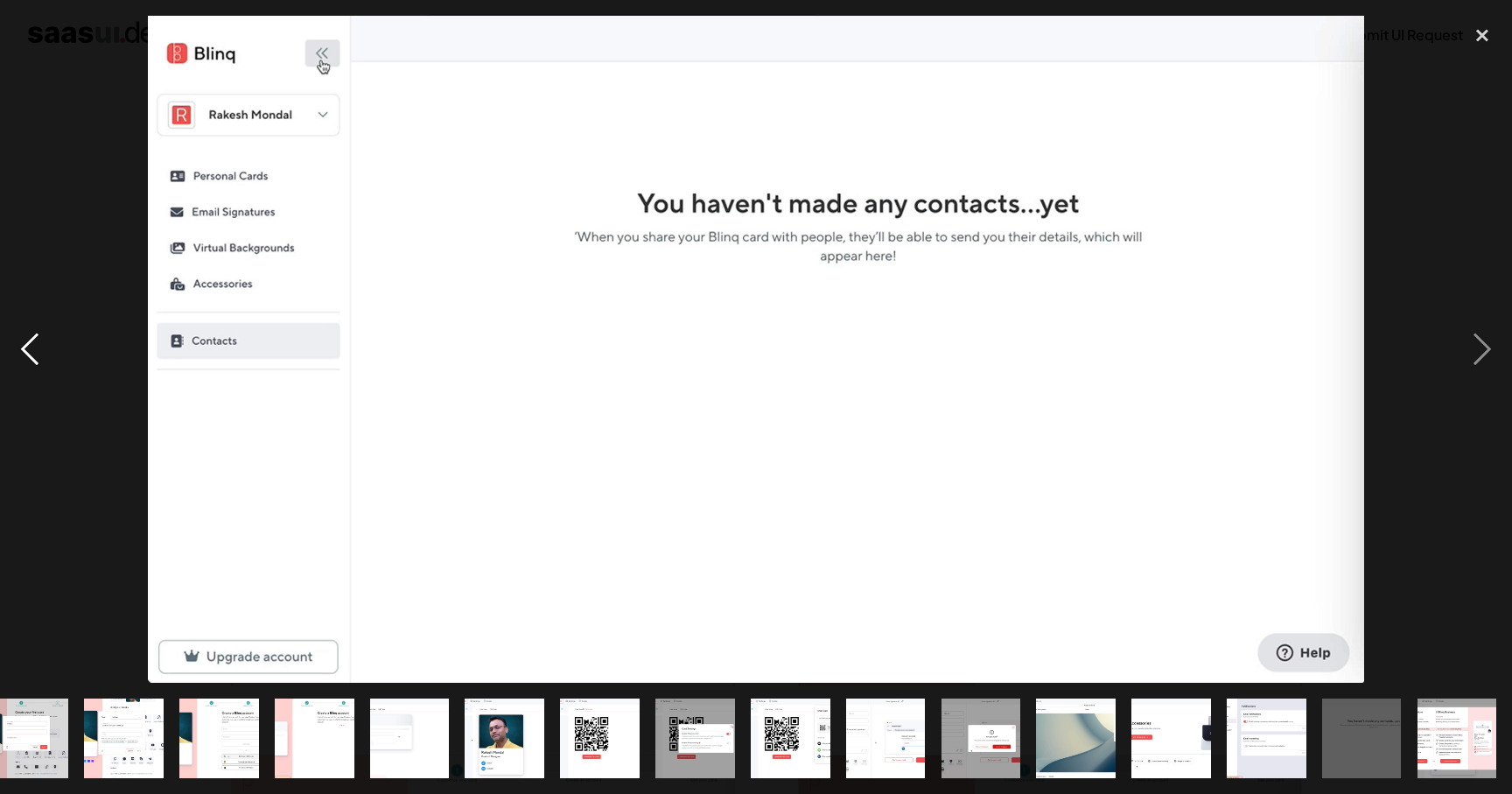
click at [32, 351] on div "previous image" at bounding box center [30, 349] width 59 height 667
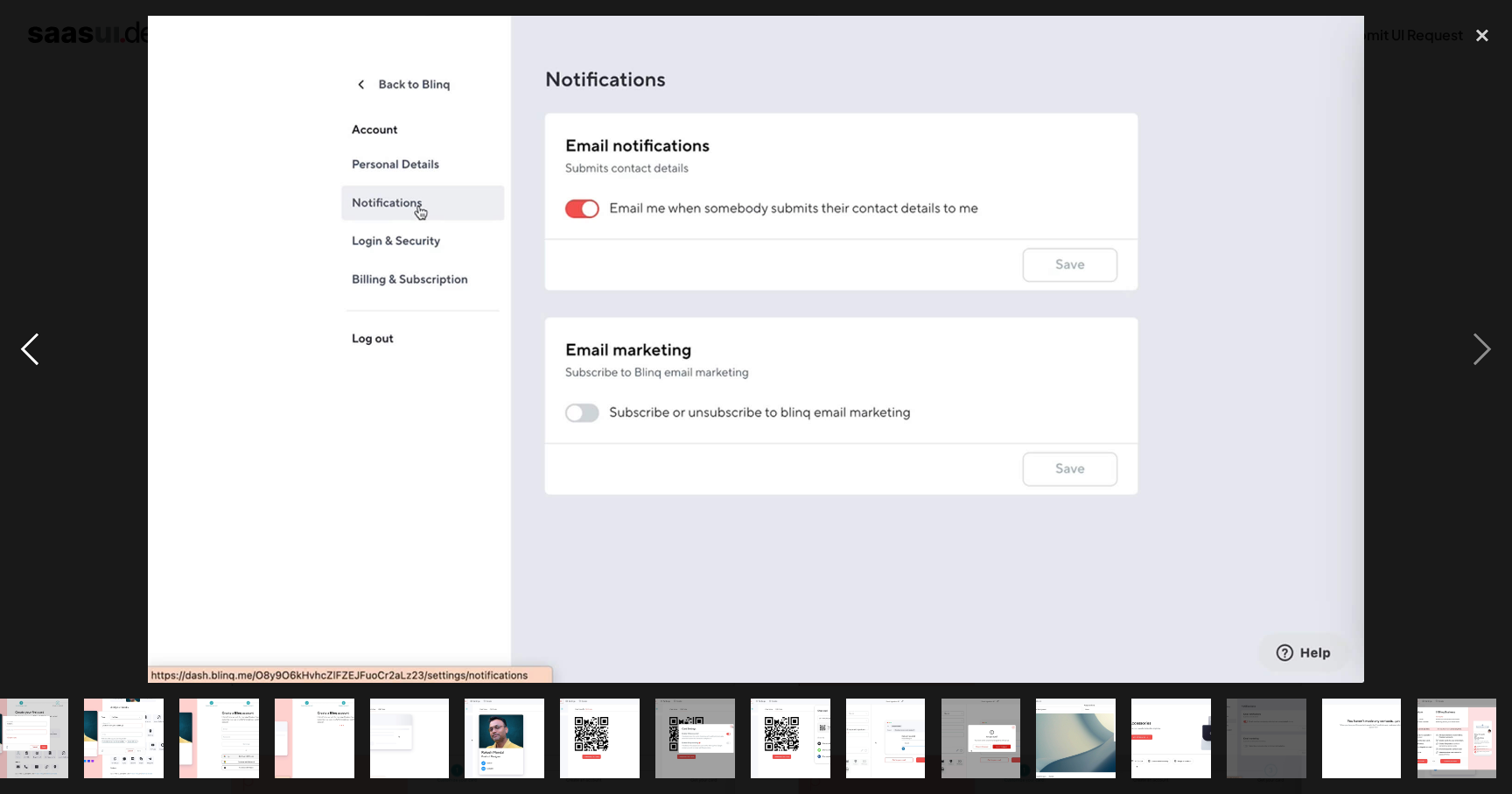
click at [32, 351] on div "previous image" at bounding box center [30, 349] width 59 height 667
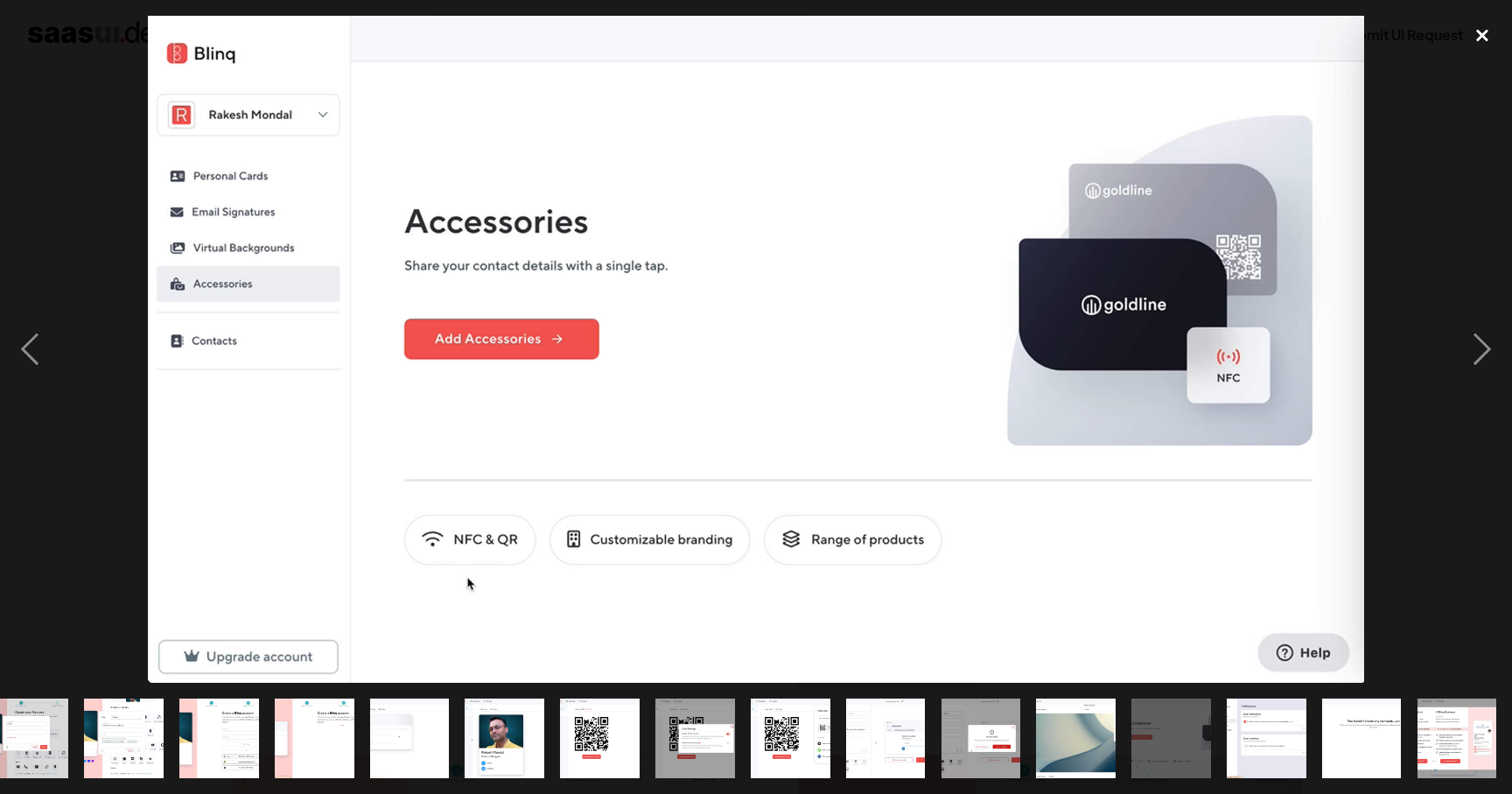
click at [1476, 41] on div "close lightbox" at bounding box center [1482, 34] width 59 height 38
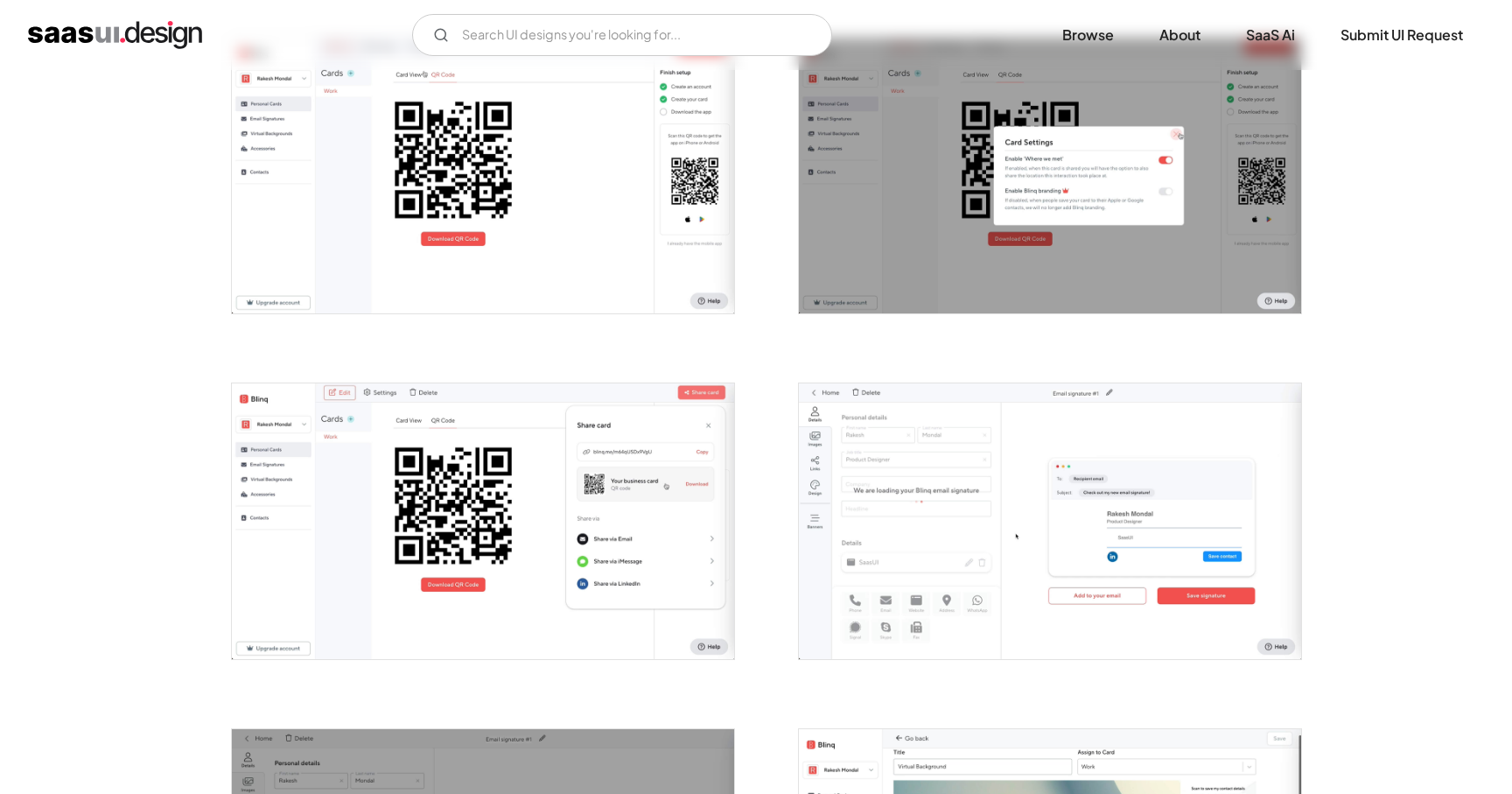
scroll to position [2118, 0]
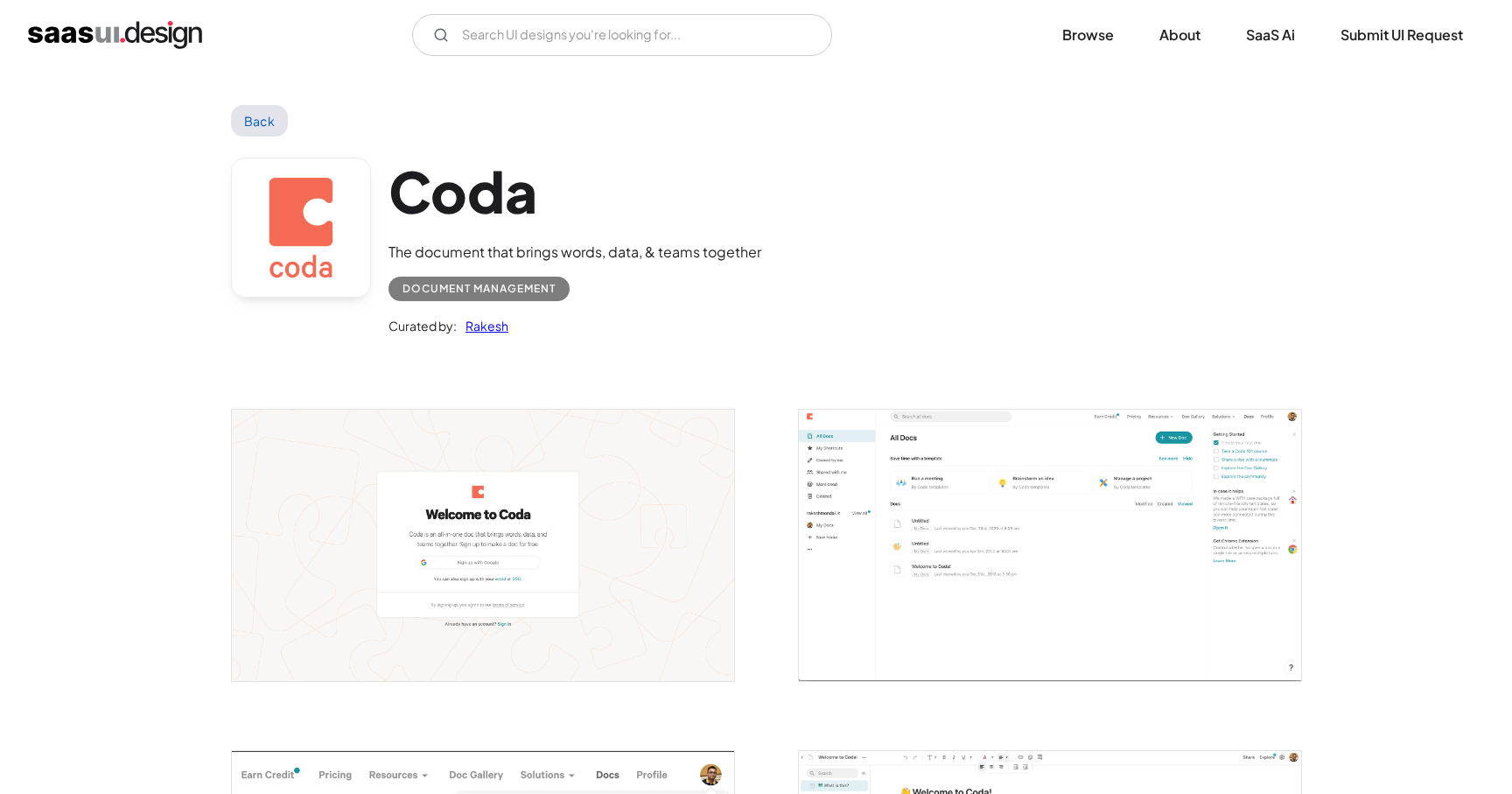
click at [516, 531] on img "open lightbox" at bounding box center [482, 545] width 502 height 271
